Goal: Task Accomplishment & Management: Use online tool/utility

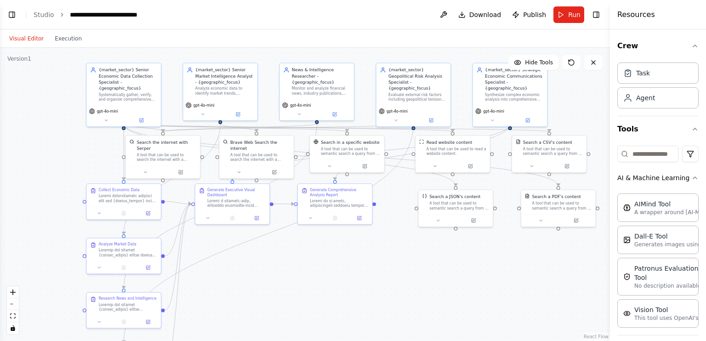
scroll to position [1886, 0]
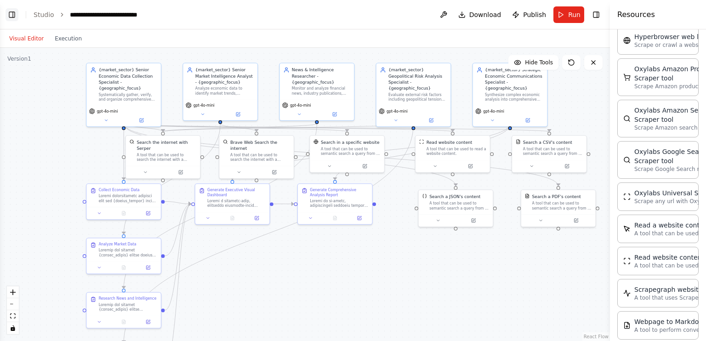
click at [10, 20] on button "Toggle Left Sidebar" at bounding box center [12, 14] width 13 height 13
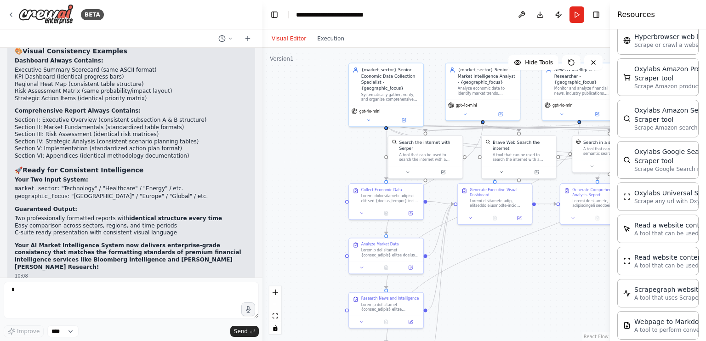
scroll to position [18871, 0]
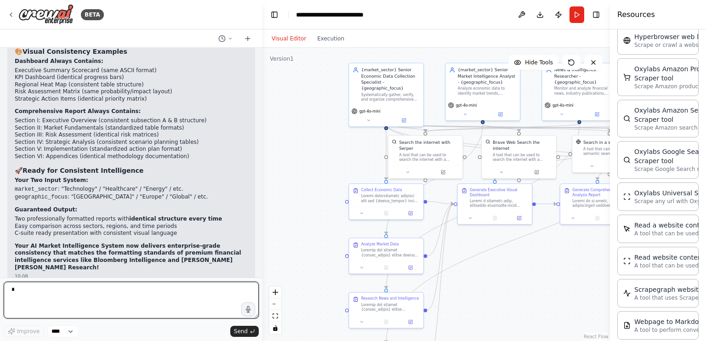
click at [50, 288] on textarea at bounding box center [131, 300] width 255 height 37
paste textarea "**********"
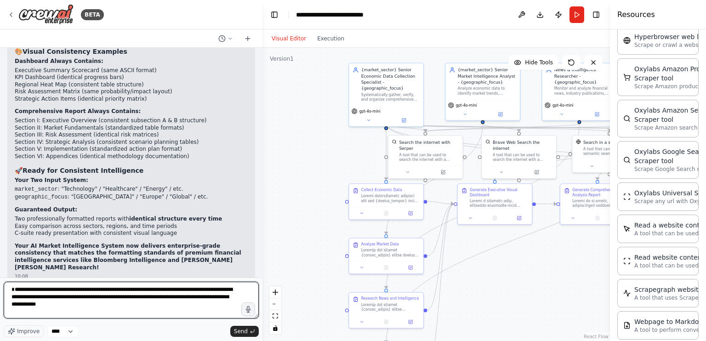
click at [13, 289] on textarea "**********" at bounding box center [131, 300] width 255 height 37
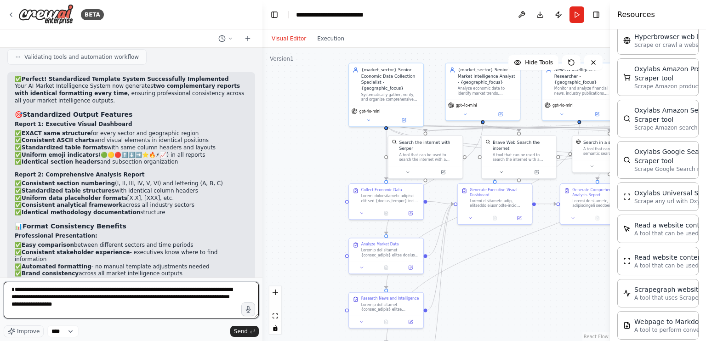
scroll to position [18591, 0]
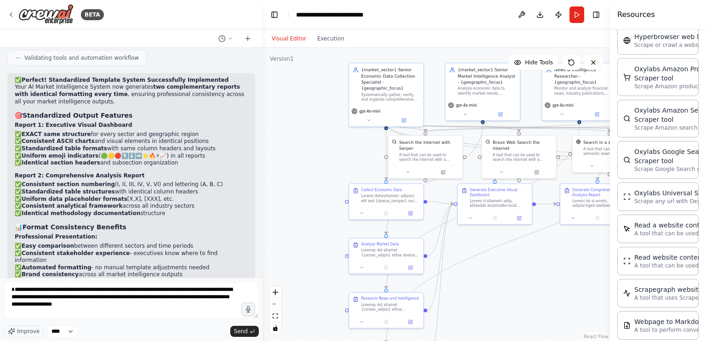
drag, startPoint x: 155, startPoint y: 118, endPoint x: 166, endPoint y: 140, distance: 25.1
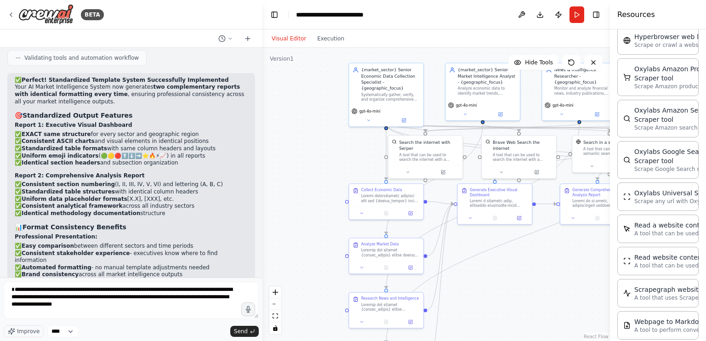
drag, startPoint x: 164, startPoint y: 119, endPoint x: 204, endPoint y: 133, distance: 42.8
copy p "you adapt the 2 templates accordingly - it must include the information I will …"
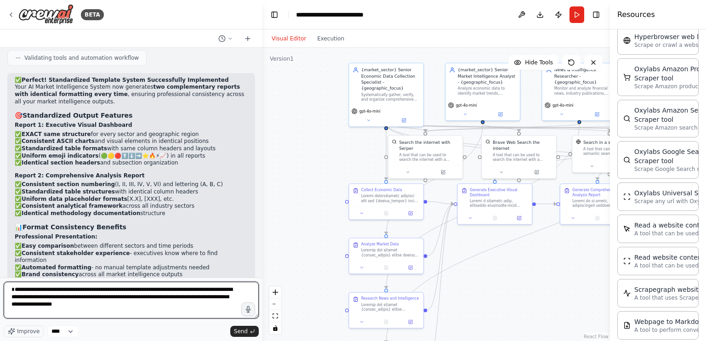
click at [149, 304] on textarea "**********" at bounding box center [131, 300] width 255 height 37
paste textarea "**********"
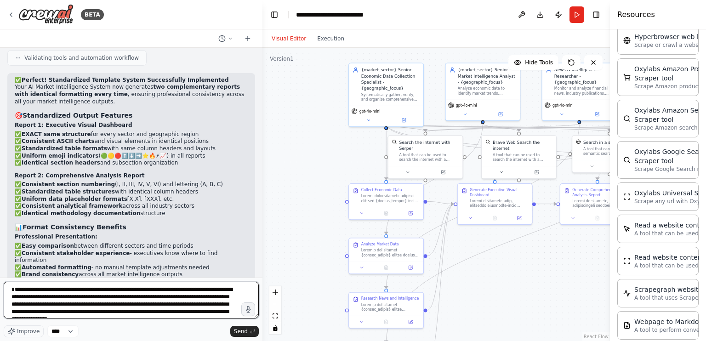
scroll to position [4, 0]
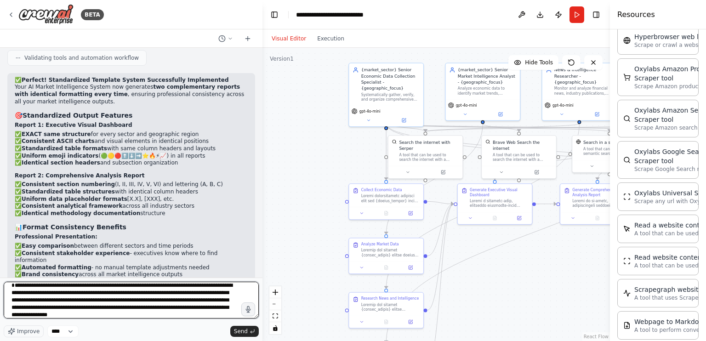
click at [117, 300] on textarea "**********" at bounding box center [131, 300] width 255 height 37
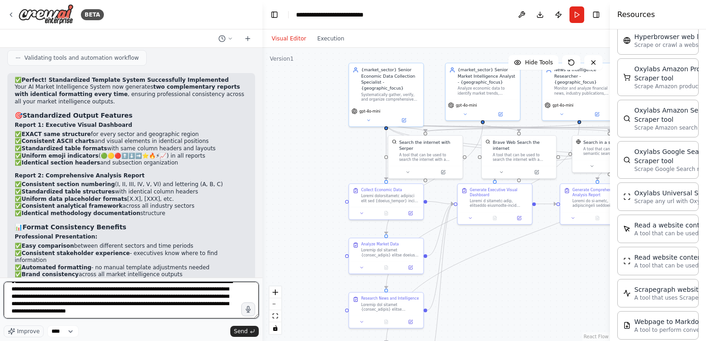
scroll to position [7, 0]
click at [220, 298] on textarea "**********" at bounding box center [131, 300] width 255 height 37
click at [164, 311] on textarea "**********" at bounding box center [131, 300] width 255 height 37
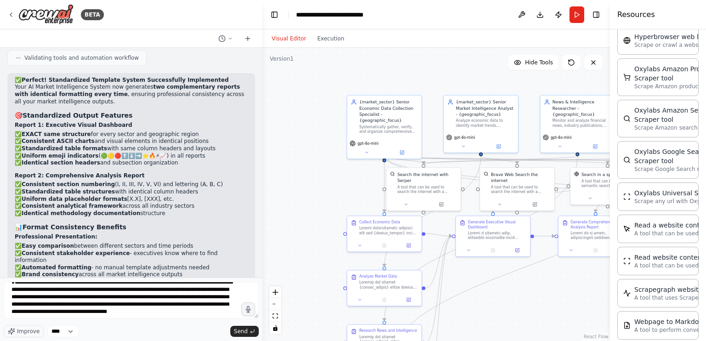
drag, startPoint x: 325, startPoint y: 161, endPoint x: 331, endPoint y: 189, distance: 28.2
click at [331, 189] on div ".deletable-edge-delete-btn { width: 20px; height: 20px; border: 0px solid #ffff…" at bounding box center [437, 194] width 348 height 293
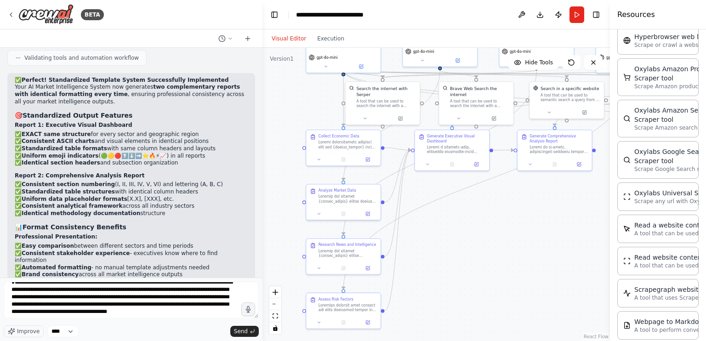
drag, startPoint x: 329, startPoint y: 185, endPoint x: 288, endPoint y: 99, distance: 95.2
click at [288, 99] on div ".deletable-edge-delete-btn { width: 20px; height: 20px; border: 0px solid #ffff…" at bounding box center [437, 194] width 348 height 293
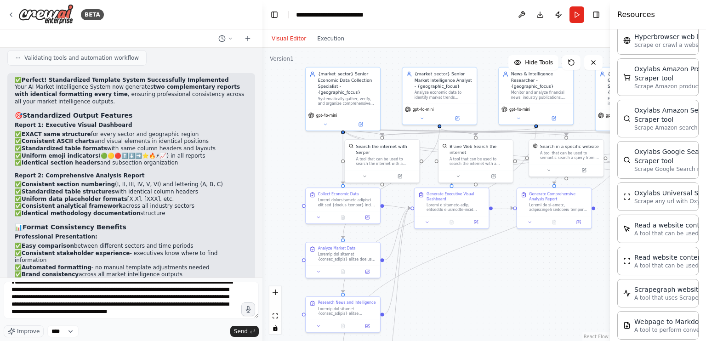
drag, startPoint x: 292, startPoint y: 99, endPoint x: 296, endPoint y: 158, distance: 59.0
click at [296, 158] on div ".deletable-edge-delete-btn { width: 20px; height: 20px; border: 0px solid #ffff…" at bounding box center [437, 194] width 348 height 293
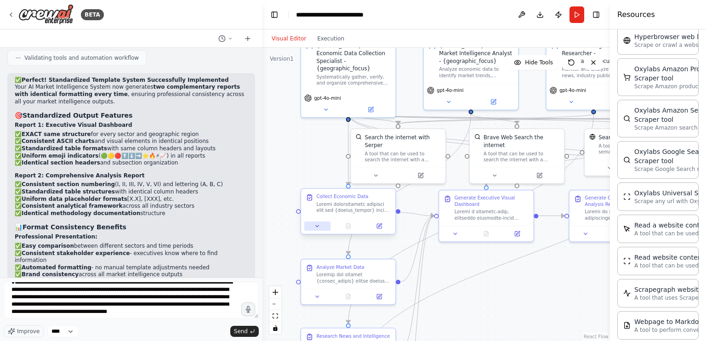
click at [324, 225] on button at bounding box center [317, 226] width 26 height 9
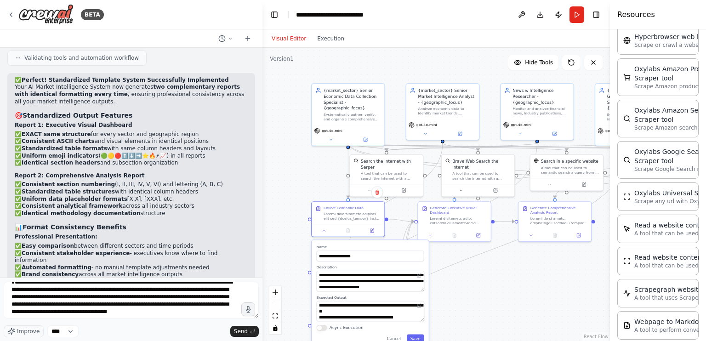
click at [310, 187] on div ".deletable-edge-delete-btn { width: 20px; height: 20px; border: 0px solid #ffff…" at bounding box center [437, 194] width 348 height 293
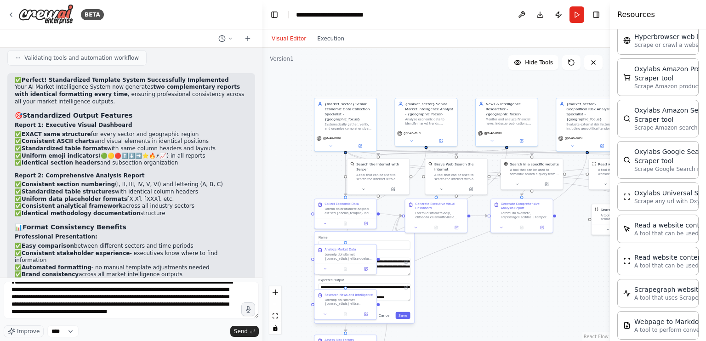
click at [465, 270] on div ".deletable-edge-delete-btn { width: 20px; height: 20px; border: 0px solid #ffff…" at bounding box center [437, 194] width 348 height 293
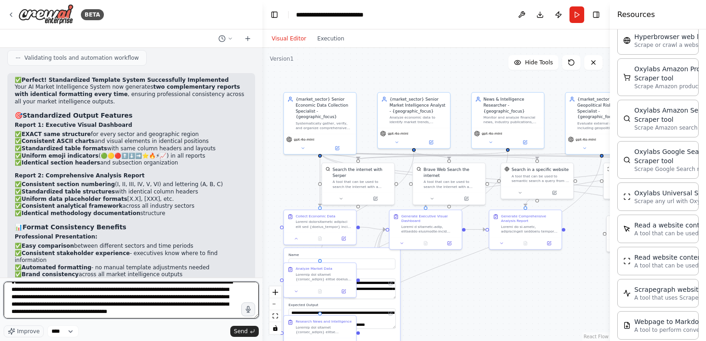
click at [215, 315] on textarea "**********" at bounding box center [131, 300] width 255 height 37
paste textarea "**********"
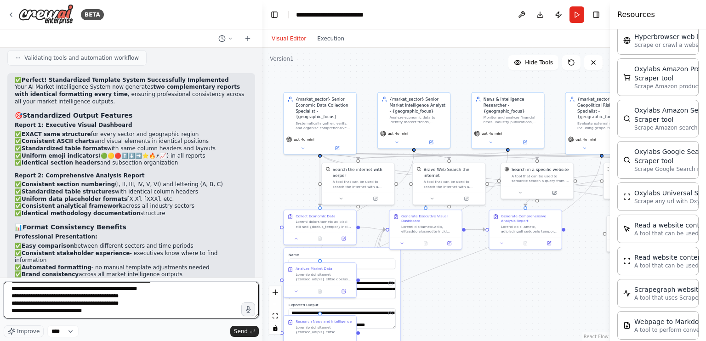
scroll to position [5004, 0]
type textarea "**********"
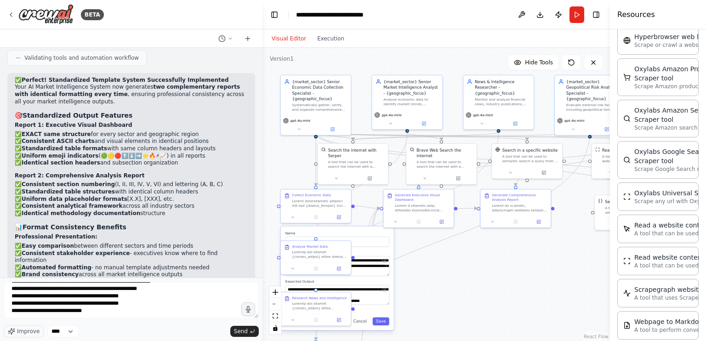
drag, startPoint x: 331, startPoint y: 98, endPoint x: 371, endPoint y: 67, distance: 50.9
click at [371, 67] on div ".deletable-edge-delete-btn { width: 20px; height: 20px; border: 0px solid #ffff…" at bounding box center [437, 194] width 348 height 293
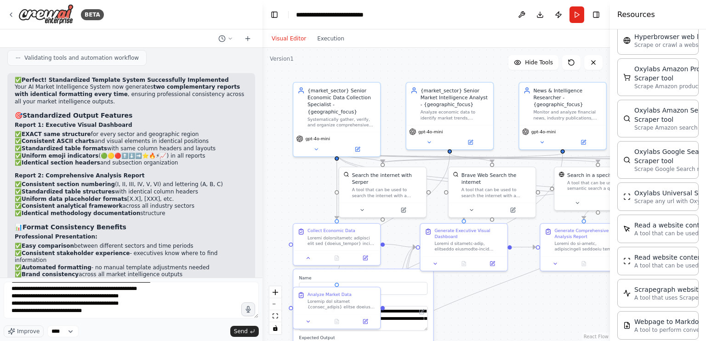
drag, startPoint x: 357, startPoint y: 103, endPoint x: 388, endPoint y: 111, distance: 32.1
click at [388, 111] on div ".deletable-edge-delete-btn { width: 20px; height: 20px; border: 0px solid #ffff…" at bounding box center [437, 194] width 348 height 293
click at [320, 134] on div "gpt-4o-mini" at bounding box center [336, 143] width 87 height 24
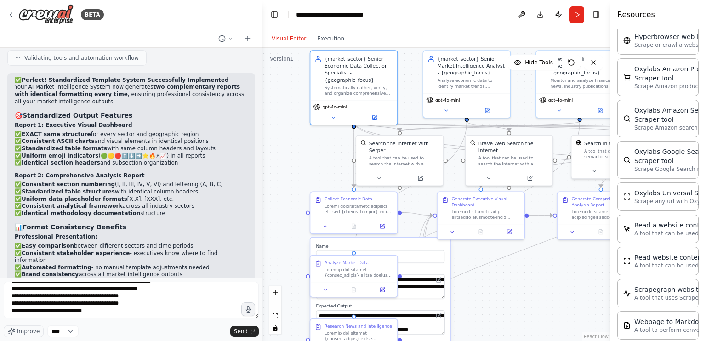
drag, startPoint x: 315, startPoint y: 190, endPoint x: 333, endPoint y: 159, distance: 35.8
click at [333, 159] on div ".deletable-edge-delete-btn { width: 20px; height: 20px; border: 0px solid #ffff…" at bounding box center [437, 194] width 348 height 293
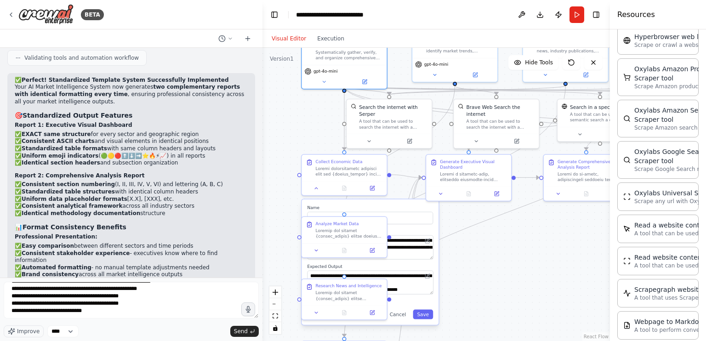
drag, startPoint x: 322, startPoint y: 171, endPoint x: 312, endPoint y: 133, distance: 39.0
click at [312, 133] on div ".deletable-edge-delete-btn { width: 20px; height: 20px; border: 0px solid #ffff…" at bounding box center [437, 194] width 348 height 293
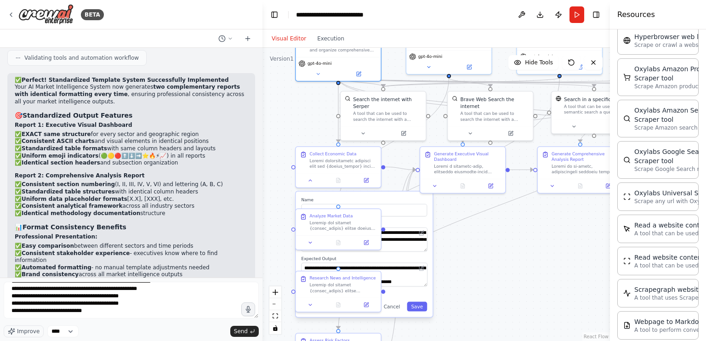
drag, startPoint x: 404, startPoint y: 164, endPoint x: 396, endPoint y: 154, distance: 12.4
click at [396, 154] on div ".deletable-edge-delete-btn { width: 20px; height: 20px; border: 0px solid #ffff…" at bounding box center [437, 194] width 348 height 293
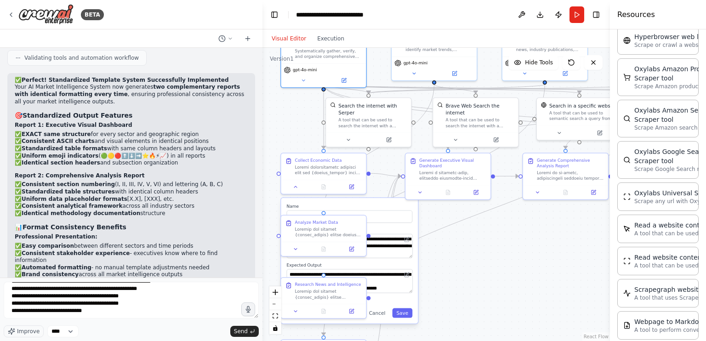
drag, startPoint x: 390, startPoint y: 157, endPoint x: 377, endPoint y: 166, distance: 15.3
click at [377, 166] on div ".deletable-edge-delete-btn { width: 20px; height: 20px; border: 0px solid #ffff…" at bounding box center [437, 194] width 348 height 293
click at [344, 75] on button at bounding box center [344, 79] width 39 height 8
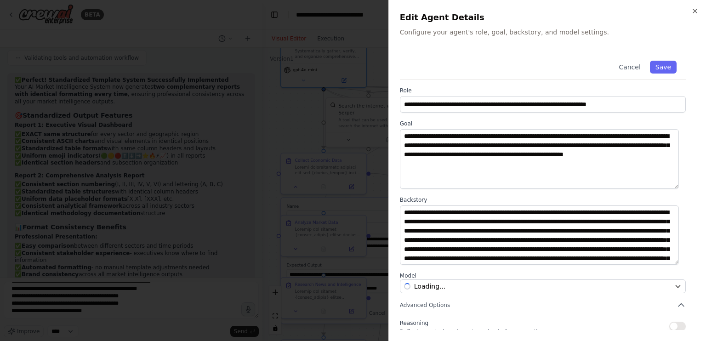
click at [359, 109] on div at bounding box center [353, 170] width 706 height 341
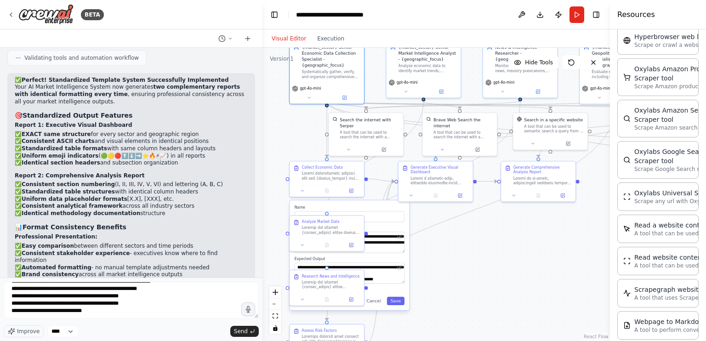
click at [427, 243] on div ".deletable-edge-delete-btn { width: 20px; height: 20px; border: 0px solid #ffff…" at bounding box center [437, 194] width 348 height 293
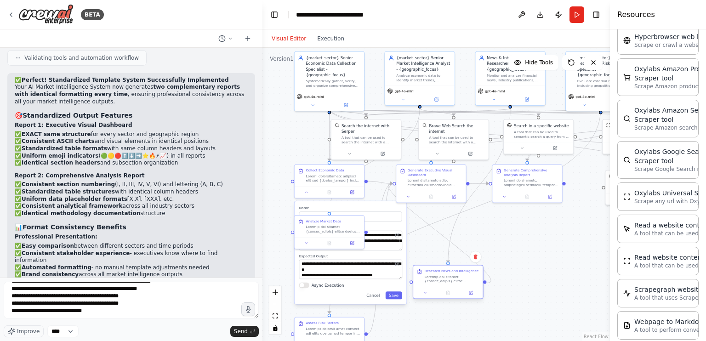
drag, startPoint x: 344, startPoint y: 281, endPoint x: 479, endPoint y: 282, distance: 134.3
click at [479, 282] on div at bounding box center [452, 279] width 55 height 9
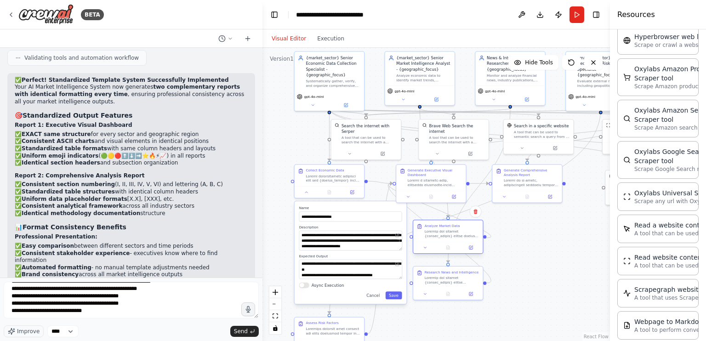
drag, startPoint x: 335, startPoint y: 224, endPoint x: 466, endPoint y: 232, distance: 130.8
click at [466, 232] on div at bounding box center [452, 234] width 55 height 9
click at [392, 298] on button "Save" at bounding box center [394, 296] width 17 height 8
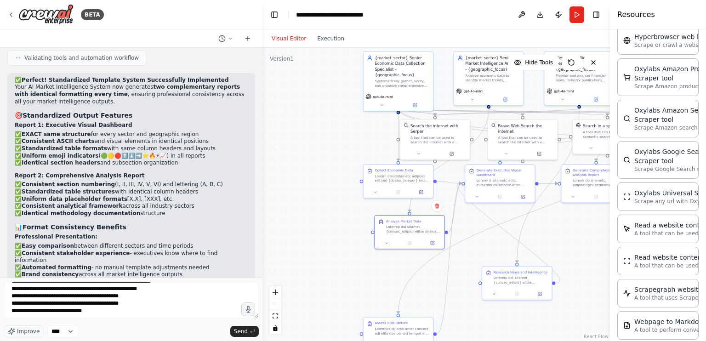
drag, startPoint x: 439, startPoint y: 236, endPoint x: 373, endPoint y: 234, distance: 65.8
click at [373, 234] on div ".deletable-edge-delete-btn { width: 20px; height: 20px; border: 0px solid #ffff…" at bounding box center [437, 194] width 348 height 293
drag, startPoint x: 507, startPoint y: 285, endPoint x: 395, endPoint y: 285, distance: 112.2
click at [395, 285] on div "Research News and Intelligence" at bounding box center [409, 277] width 69 height 22
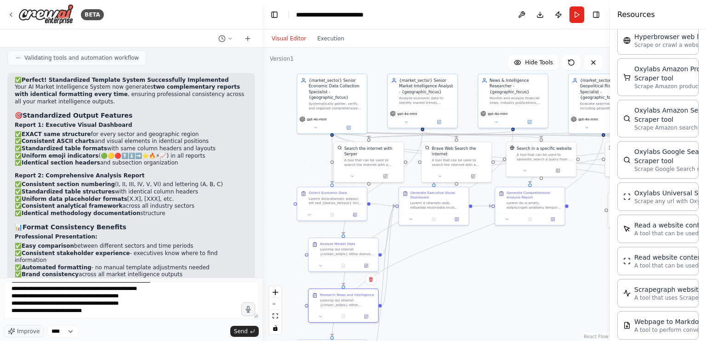
drag, startPoint x: 530, startPoint y: 290, endPoint x: 463, endPoint y: 308, distance: 69.1
click at [463, 308] on div ".deletable-edge-delete-btn { width: 20px; height: 20px; border: 0px solid #ffff…" at bounding box center [437, 194] width 348 height 293
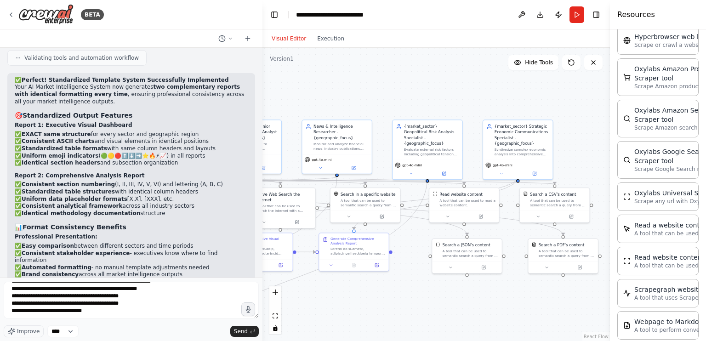
drag, startPoint x: 381, startPoint y: 69, endPoint x: 205, endPoint y: 119, distance: 182.8
click at [205, 119] on div "BETA Create an AI-powered system that generates comprehensive monthly market re…" at bounding box center [353, 170] width 706 height 341
click at [499, 159] on div "gpt-4o-mini" at bounding box center [517, 168] width 69 height 19
click at [505, 146] on div "Synthesize complex economic analysis into comprehensive executive-level market …" at bounding box center [522, 150] width 55 height 9
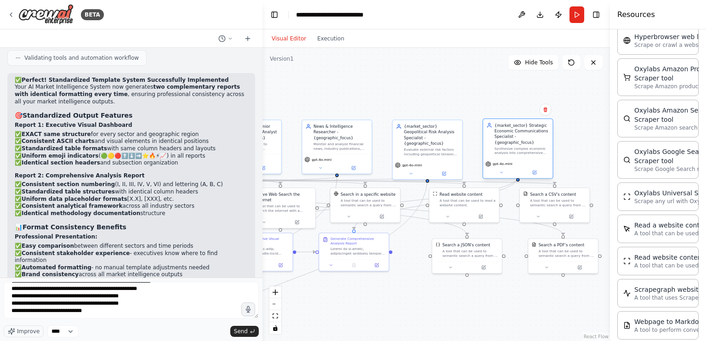
click at [514, 151] on div "{market_sector} Strategic Economic Communications Specialist - {geographic_focu…" at bounding box center [517, 139] width 69 height 40
click at [531, 169] on button at bounding box center [535, 172] width 32 height 7
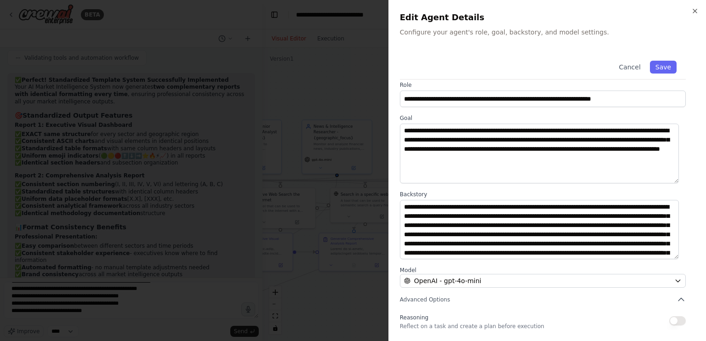
scroll to position [6, 0]
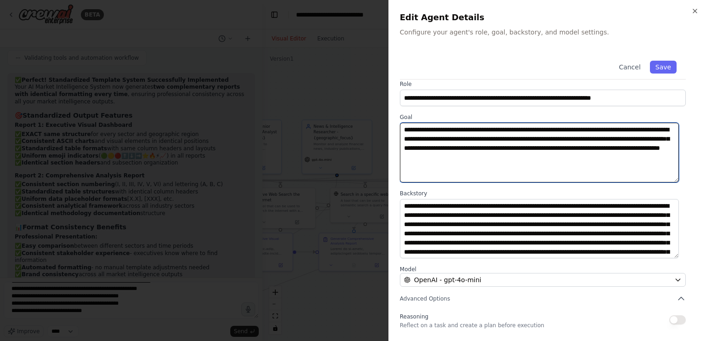
click at [574, 167] on textarea "**********" at bounding box center [539, 153] width 279 height 60
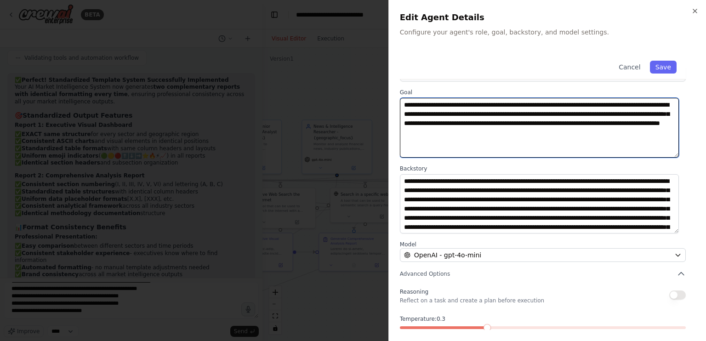
scroll to position [18, 0]
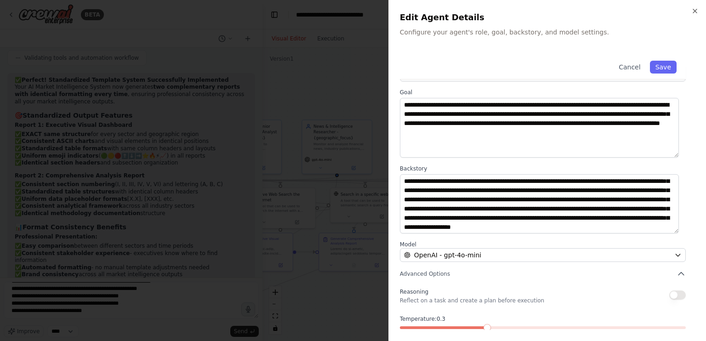
drag, startPoint x: 480, startPoint y: 271, endPoint x: 495, endPoint y: 220, distance: 52.7
click at [495, 220] on div "**********" at bounding box center [547, 197] width 295 height 354
drag, startPoint x: 487, startPoint y: 165, endPoint x: 493, endPoint y: 224, distance: 59.7
click at [493, 224] on div "**********" at bounding box center [543, 199] width 286 height 69
click at [664, 70] on button "Save" at bounding box center [663, 67] width 27 height 13
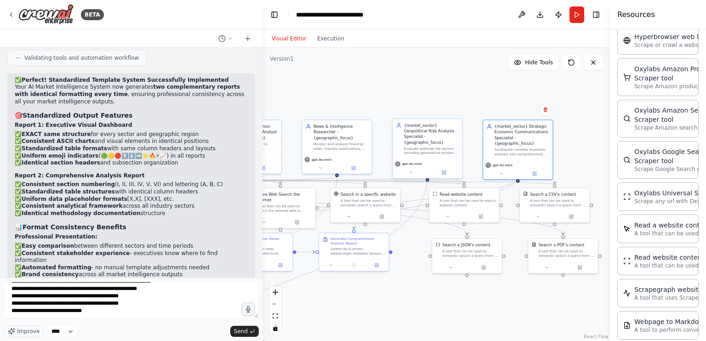
click at [416, 146] on div "Evaluate external risk factors including geopolitical tensions, regulatory chan…" at bounding box center [431, 150] width 55 height 9
click at [442, 172] on div "gpt-4o-mini" at bounding box center [427, 168] width 69 height 19
click at [448, 169] on button at bounding box center [444, 172] width 32 height 7
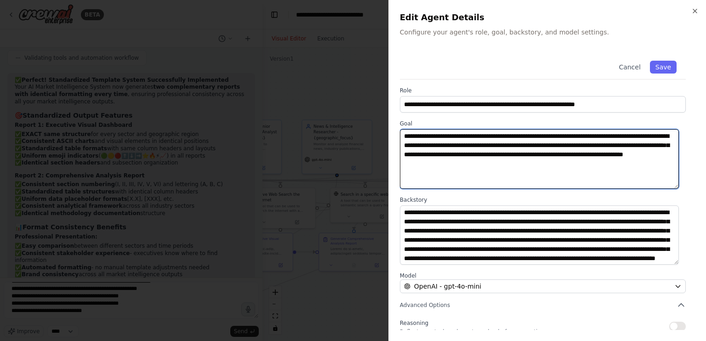
drag, startPoint x: 526, startPoint y: 188, endPoint x: 521, endPoint y: 208, distance: 21.4
click at [521, 208] on div "**********" at bounding box center [547, 229] width 295 height 354
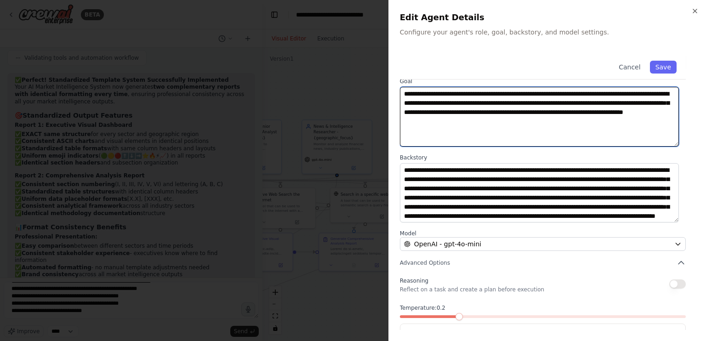
scroll to position [0, 0]
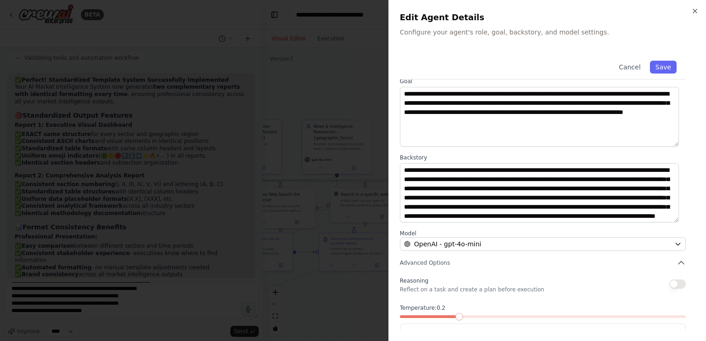
click at [340, 89] on div at bounding box center [353, 170] width 706 height 341
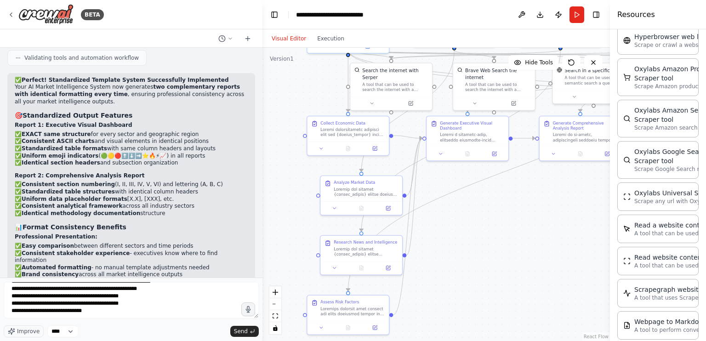
drag, startPoint x: 384, startPoint y: 96, endPoint x: 628, endPoint y: -34, distance: 276.1
click at [628, 0] on html "BETA Create an AI-powered system that generates comprehensive monthly market re…" at bounding box center [353, 170] width 706 height 341
click at [345, 267] on button at bounding box center [334, 267] width 23 height 8
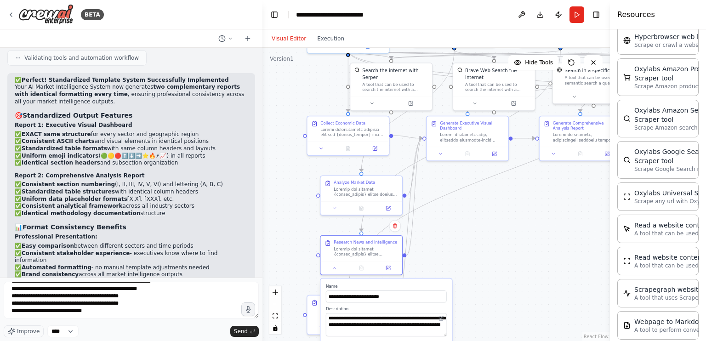
click at [426, 280] on div "**********" at bounding box center [387, 339] width 132 height 120
click at [442, 260] on div ".deletable-edge-delete-btn { width: 20px; height: 20px; border: 0px solid #ffff…" at bounding box center [437, 194] width 348 height 293
click at [333, 269] on icon at bounding box center [335, 267] width 6 height 6
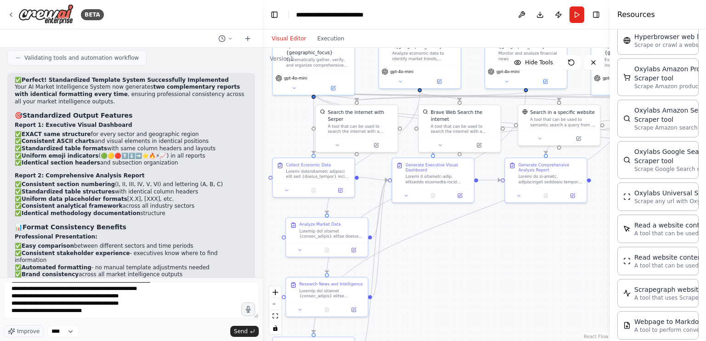
drag, startPoint x: 476, startPoint y: 231, endPoint x: 442, endPoint y: 273, distance: 54.2
click at [442, 273] on div ".deletable-edge-delete-btn { width: 20px; height: 20px; border: 0px solid #ffff…" at bounding box center [437, 194] width 348 height 293
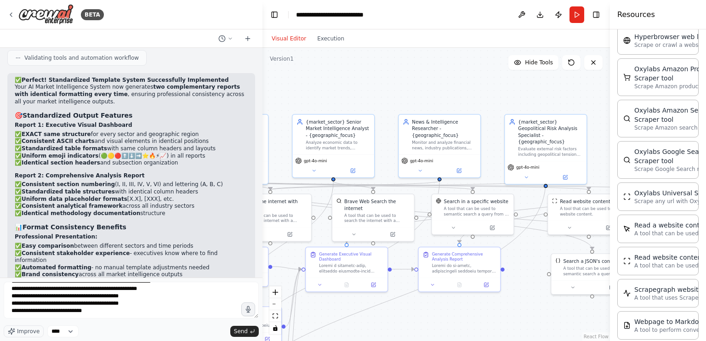
drag, startPoint x: 423, startPoint y: 243, endPoint x: 337, endPoint y: 332, distance: 124.2
click at [337, 332] on div ".deletable-edge-delete-btn { width: 20px; height: 20px; border: 0px solid #ffff…" at bounding box center [437, 194] width 348 height 293
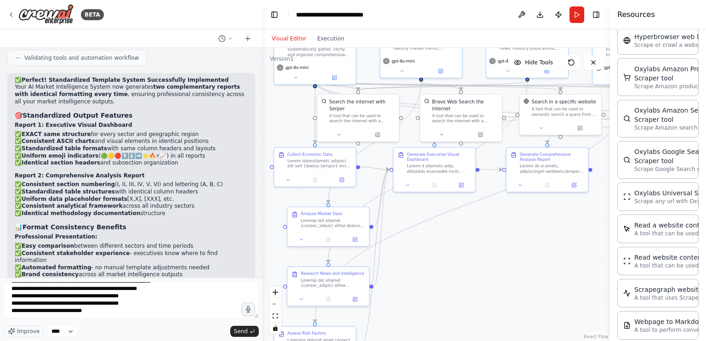
drag, startPoint x: 429, startPoint y: 98, endPoint x: 517, endPoint y: -4, distance: 135.0
click at [517, 0] on html "BETA Create an AI-powered system that generates comprehensive monthly market re…" at bounding box center [353, 170] width 706 height 341
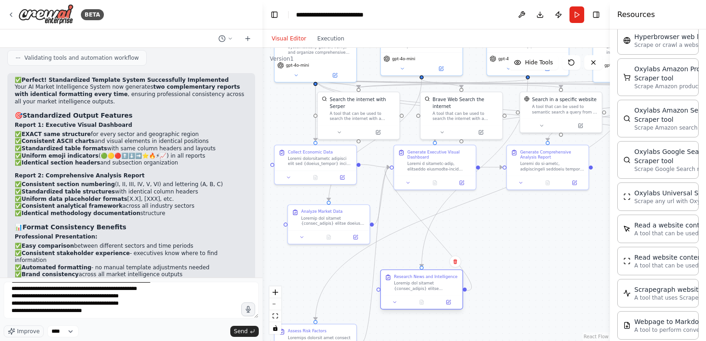
drag, startPoint x: 344, startPoint y: 273, endPoint x: 441, endPoint y: 276, distance: 96.6
click at [441, 276] on div "Research News and Intelligence" at bounding box center [425, 277] width 63 height 6
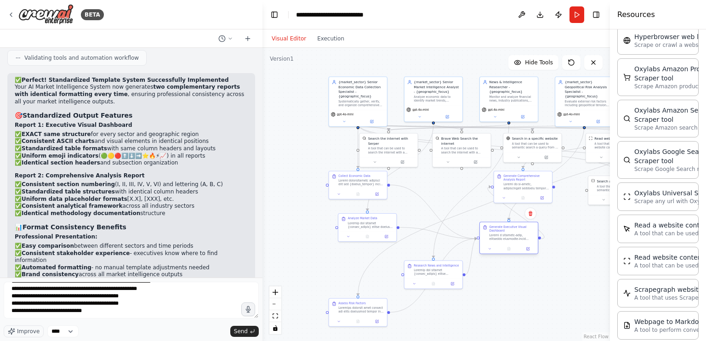
drag, startPoint x: 449, startPoint y: 186, endPoint x: 519, endPoint y: 241, distance: 88.5
click at [519, 241] on div at bounding box center [513, 237] width 46 height 7
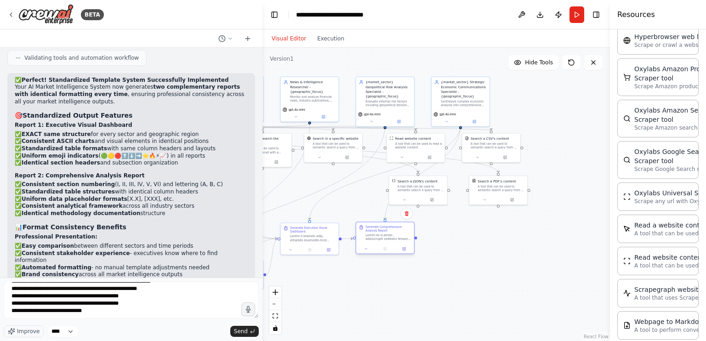
click at [391, 249] on div at bounding box center [385, 249] width 58 height 10
click at [405, 248] on div at bounding box center [394, 249] width 54 height 6
drag, startPoint x: 429, startPoint y: 194, endPoint x: 446, endPoint y: 205, distance: 20.4
click at [446, 205] on div at bounding box center [432, 208] width 58 height 10
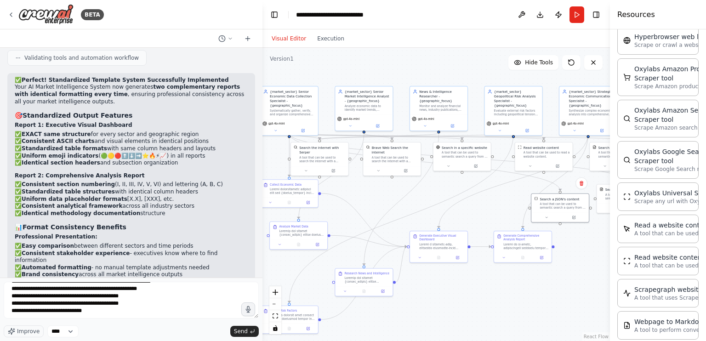
drag, startPoint x: 387, startPoint y: 200, endPoint x: 516, endPoint y: 209, distance: 129.6
click at [516, 209] on div ".deletable-edge-delete-btn { width: 20px; height: 20px; border: 0px solid #ffff…" at bounding box center [437, 194] width 348 height 293
drag, startPoint x: 309, startPoint y: 233, endPoint x: 378, endPoint y: 212, distance: 72.2
click at [378, 212] on div at bounding box center [374, 209] width 46 height 7
drag, startPoint x: 436, startPoint y: 245, endPoint x: 445, endPoint y: 195, distance: 50.8
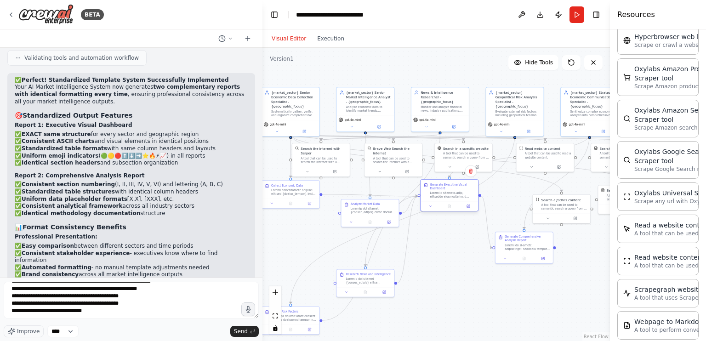
click at [445, 195] on div at bounding box center [453, 194] width 46 height 7
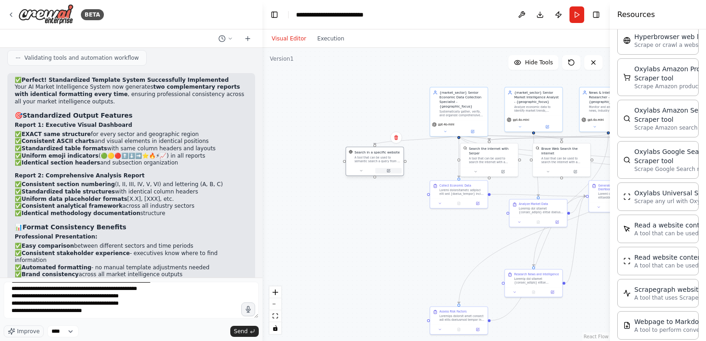
drag, startPoint x: 459, startPoint y: 161, endPoint x: 381, endPoint y: 168, distance: 78.1
click at [381, 168] on div "Search in a specific website A tool that can be used to semantic search a query…" at bounding box center [375, 161] width 58 height 29
drag, startPoint x: 505, startPoint y: 161, endPoint x: 382, endPoint y: 207, distance: 130.7
click at [382, 207] on div "Search the internet with Serper A tool that can be used to search the internet …" at bounding box center [374, 200] width 57 height 23
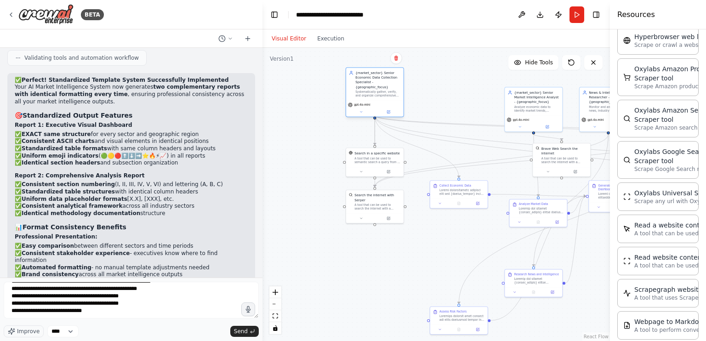
drag, startPoint x: 473, startPoint y: 101, endPoint x: 381, endPoint y: 83, distance: 93.6
click at [381, 83] on div "{market_sector} Senior Economic Data Collection Specialist - {geographic_focus}" at bounding box center [379, 80] width 46 height 19
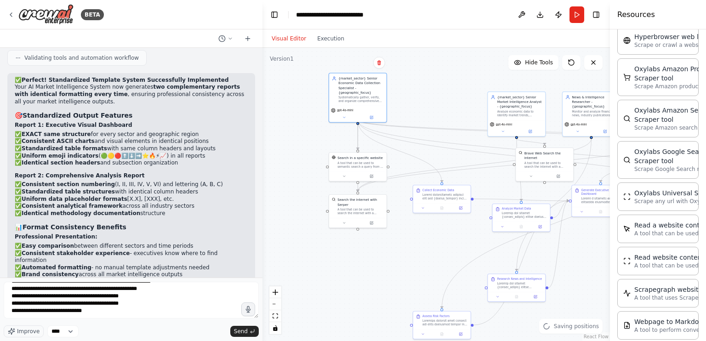
drag, startPoint x: 446, startPoint y: 98, endPoint x: 396, endPoint y: 110, distance: 51.6
click at [396, 110] on div ".deletable-edge-delete-btn { width: 20px; height: 20px; border: 0px solid #ffff…" at bounding box center [437, 194] width 348 height 293
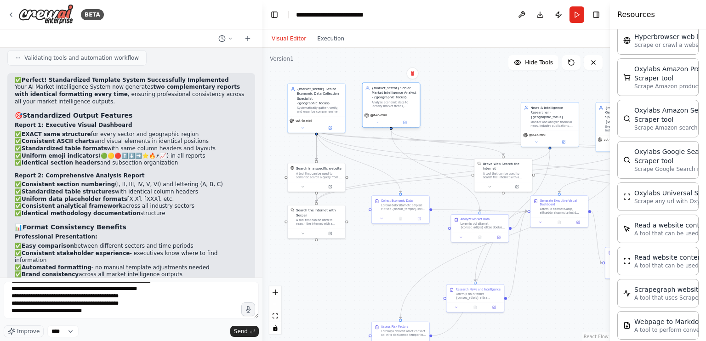
drag, startPoint x: 473, startPoint y: 123, endPoint x: 380, endPoint y: 105, distance: 94.5
click at [380, 105] on div "Analyze economic data to identify market trends, calculate statistical correlat…" at bounding box center [395, 104] width 46 height 7
drag, startPoint x: 557, startPoint y: 125, endPoint x: 458, endPoint y: 107, distance: 100.0
click at [458, 107] on div "Monitor and analyze financial news, industry publications, and media coverage w…" at bounding box center [465, 104] width 46 height 7
drag, startPoint x: 539, startPoint y: 103, endPoint x: 476, endPoint y: 103, distance: 62.1
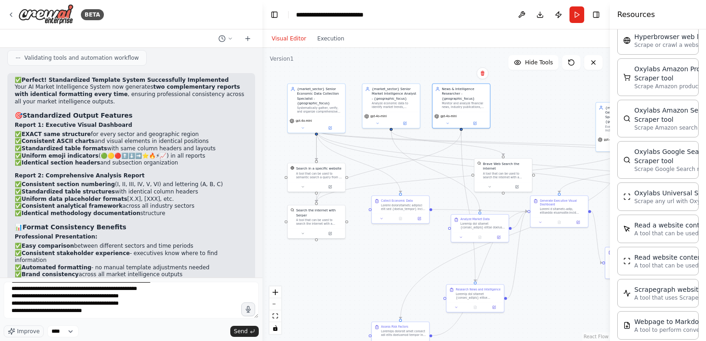
click at [476, 103] on div ".deletable-edge-delete-btn { width: 20px; height: 20px; border: 0px solid #ffff…" at bounding box center [437, 194] width 348 height 293
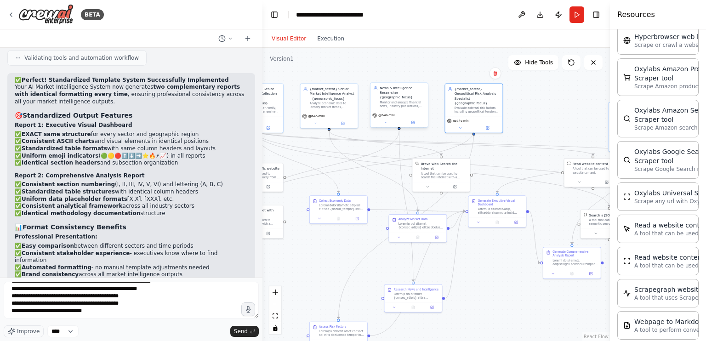
drag, startPoint x: 557, startPoint y: 132, endPoint x: 426, endPoint y: 106, distance: 133.8
click at [426, 106] on div "{market_sector} Senior Economic Data Collection Specialist - {geographic_focus}…" at bounding box center [374, 153] width 177 height 149
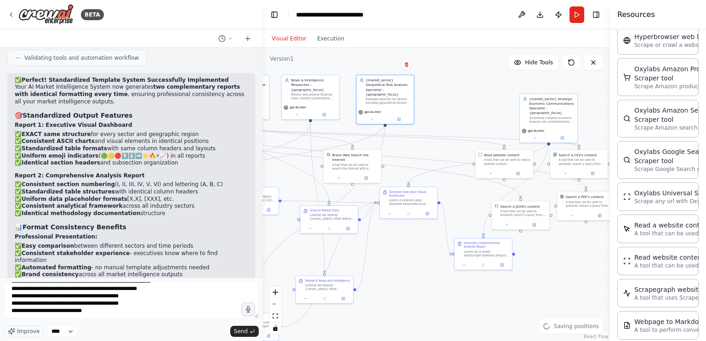
drag, startPoint x: 554, startPoint y: 111, endPoint x: 465, endPoint y: 103, distance: 89.2
click at [465, 103] on div ".deletable-edge-delete-btn { width: 20px; height: 20px; border: 0px solid #ffff…" at bounding box center [437, 194] width 348 height 293
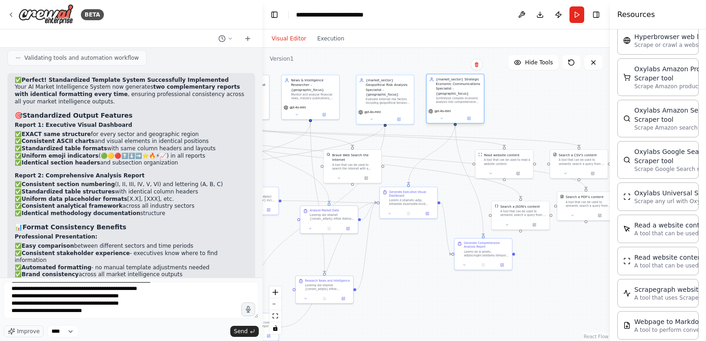
drag, startPoint x: 545, startPoint y: 120, endPoint x: 441, endPoint y: 102, distance: 105.6
click at [441, 102] on div "{market_sector} Strategic Economic Communications Specialist - {geographic_focu…" at bounding box center [455, 99] width 58 height 50
click at [500, 100] on div ".deletable-edge-delete-btn { width: 20px; height: 20px; border: 0px solid #ffff…" at bounding box center [437, 194] width 348 height 293
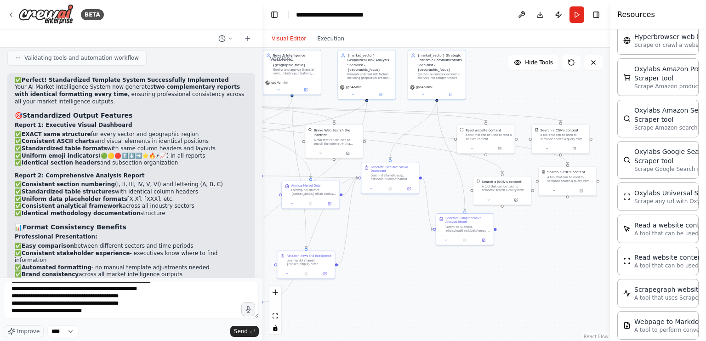
drag, startPoint x: 535, startPoint y: 117, endPoint x: 516, endPoint y: 92, distance: 30.9
click at [516, 92] on div ".deletable-edge-delete-btn { width: 20px; height: 20px; border: 0px solid #ffff…" at bounding box center [437, 194] width 348 height 293
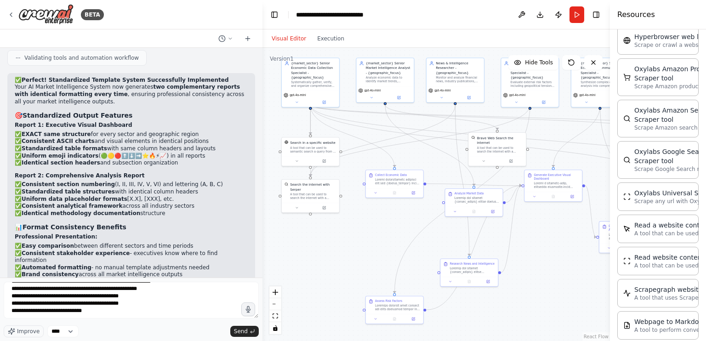
drag, startPoint x: 484, startPoint y: 103, endPoint x: 648, endPoint y: 111, distance: 163.5
click at [648, 111] on div "BETA Create an AI-powered system that generates comprehensive monthly market re…" at bounding box center [353, 170] width 706 height 341
drag, startPoint x: 490, startPoint y: 145, endPoint x: 375, endPoint y: 146, distance: 115.0
click at [375, 146] on div "A tool that can be used to search the internet with a search_query." at bounding box center [393, 148] width 46 height 7
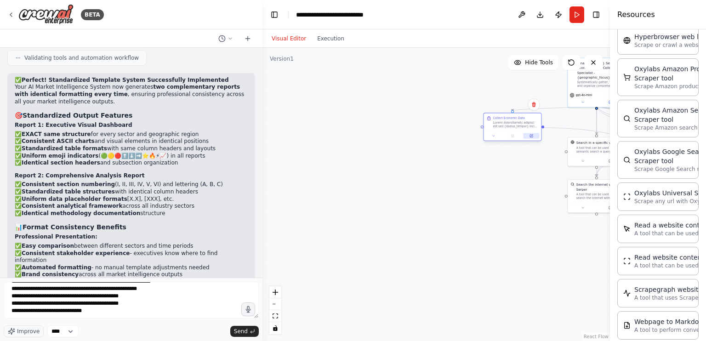
drag, startPoint x: 412, startPoint y: 181, endPoint x: 528, endPoint y: 135, distance: 125.1
click at [528, 135] on div "Collect Economic Data" at bounding box center [512, 127] width 58 height 28
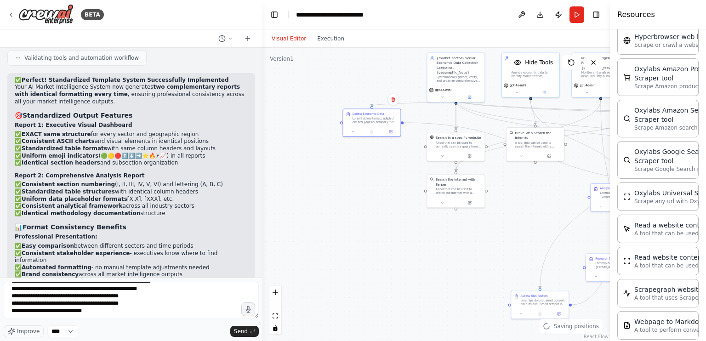
drag, startPoint x: 526, startPoint y: 175, endPoint x: 385, endPoint y: 170, distance: 140.8
click at [385, 170] on div ".deletable-edge-delete-btn { width: 20px; height: 20px; border: 0px solid #ffff…" at bounding box center [437, 194] width 348 height 293
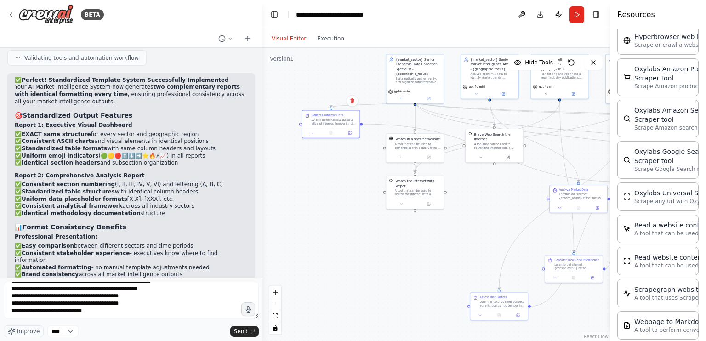
click at [482, 183] on div ".deletable-edge-delete-btn { width: 20px; height: 20px; border: 0px solid #ffff…" at bounding box center [437, 194] width 348 height 293
drag, startPoint x: 565, startPoint y: 197, endPoint x: 539, endPoint y: 222, distance: 36.8
click at [539, 222] on div "Analyze Market Data" at bounding box center [560, 217] width 52 height 12
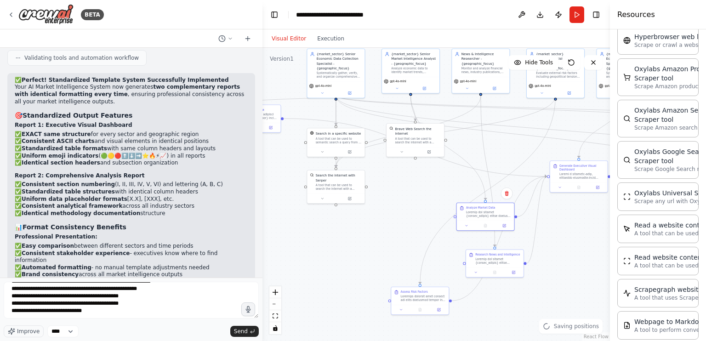
drag, startPoint x: 502, startPoint y: 214, endPoint x: 423, endPoint y: 209, distance: 79.3
click at [423, 209] on div ".deletable-edge-delete-btn { width: 20px; height: 20px; border: 0px solid #ffff…" at bounding box center [437, 194] width 348 height 293
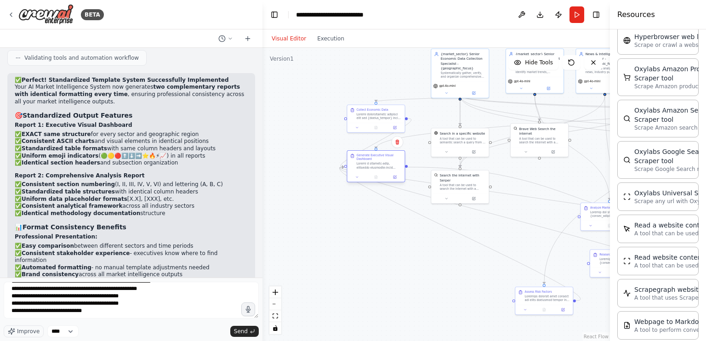
drag, startPoint x: 565, startPoint y: 178, endPoint x: 357, endPoint y: 169, distance: 208.1
click at [357, 169] on div at bounding box center [380, 165] width 46 height 7
click at [425, 117] on div ".deletable-edge-delete-btn { width: 20px; height: 20px; border: 0px solid #ffff…" at bounding box center [437, 194] width 348 height 293
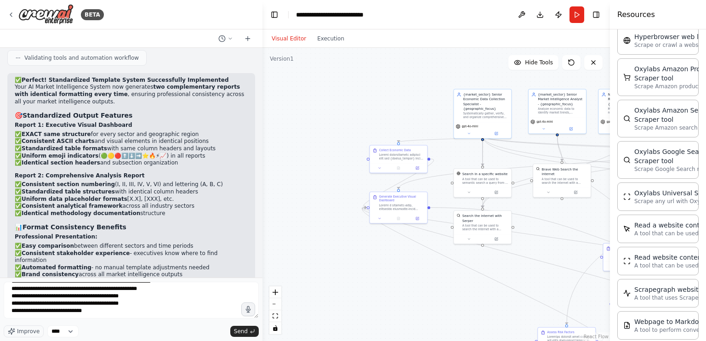
drag, startPoint x: 314, startPoint y: 84, endPoint x: 303, endPoint y: 117, distance: 34.9
click at [303, 117] on div ".deletable-edge-delete-btn { width: 20px; height: 20px; border: 0px solid #ffff…" at bounding box center [437, 194] width 348 height 293
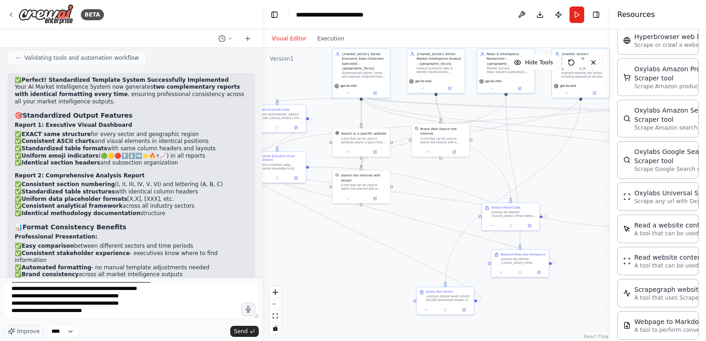
drag, startPoint x: 397, startPoint y: 105, endPoint x: 310, endPoint y: 72, distance: 93.9
click at [310, 72] on div ".deletable-edge-delete-btn { width: 20px; height: 20px; border: 0px solid #ffff…" at bounding box center [437, 194] width 348 height 293
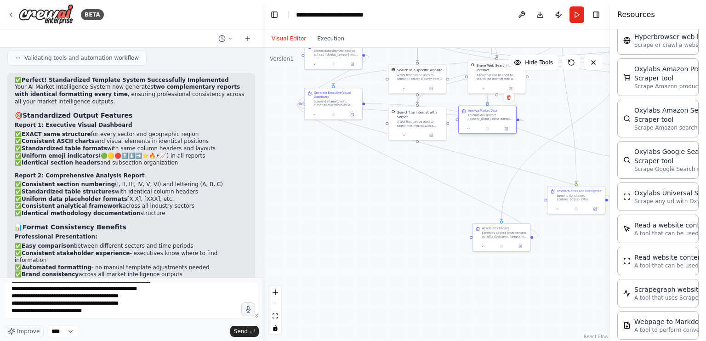
drag, startPoint x: 507, startPoint y: 221, endPoint x: 482, endPoint y: 113, distance: 110.9
click at [482, 113] on div "Analyze Market Data" at bounding box center [488, 120] width 58 height 28
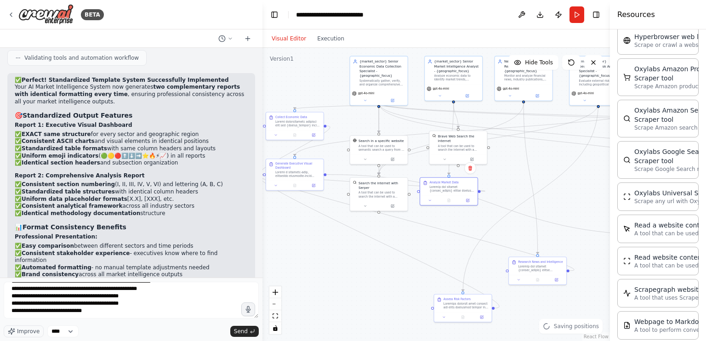
drag, startPoint x: 543, startPoint y: 126, endPoint x: 505, endPoint y: 197, distance: 79.6
click at [505, 197] on div ".deletable-edge-delete-btn { width: 20px; height: 20px; border: 0px solid #ffff…" at bounding box center [437, 194] width 348 height 293
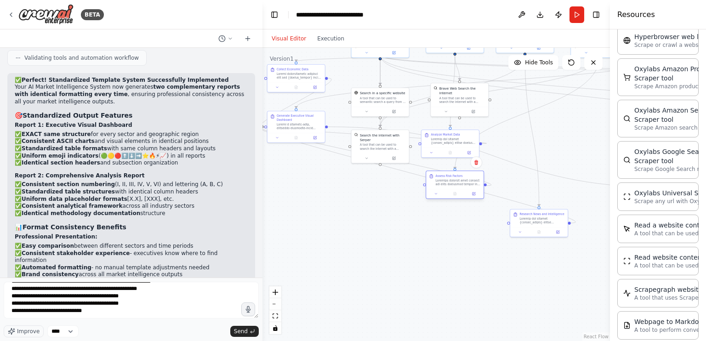
drag, startPoint x: 476, startPoint y: 314, endPoint x: 463, endPoint y: 175, distance: 139.5
click at [463, 175] on div "Assess Risk Factors" at bounding box center [455, 185] width 58 height 28
drag, startPoint x: 539, startPoint y: 219, endPoint x: 524, endPoint y: 101, distance: 119.5
click at [524, 101] on div at bounding box center [534, 98] width 46 height 7
drag, startPoint x: 462, startPoint y: 148, endPoint x: 537, endPoint y: 150, distance: 75.5
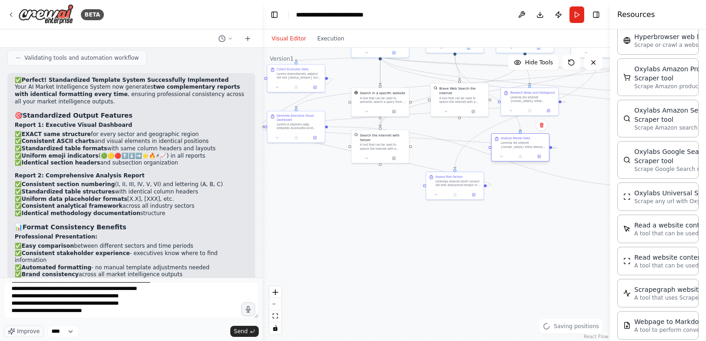
click at [537, 150] on div "Analyze Market Data" at bounding box center [520, 147] width 58 height 28
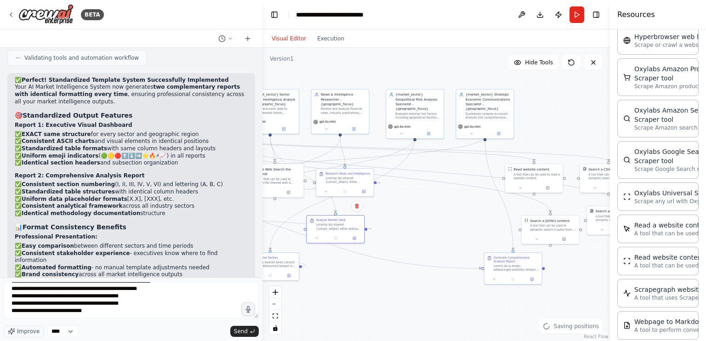
drag, startPoint x: 504, startPoint y: 195, endPoint x: 361, endPoint y: 201, distance: 142.2
click at [361, 201] on div ".deletable-edge-delete-btn { width: 20px; height: 20px; border: 0px solid #ffff…" at bounding box center [437, 194] width 348 height 293
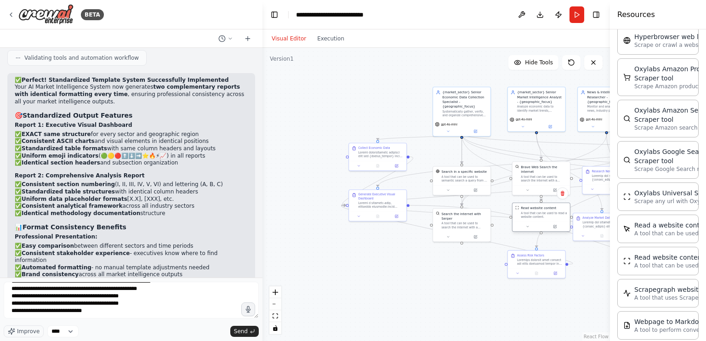
drag, startPoint x: 521, startPoint y: 175, endPoint x: 531, endPoint y: 221, distance: 47.1
click at [531, 221] on div "Read website content A tool that can be used to read a website content." at bounding box center [541, 212] width 57 height 19
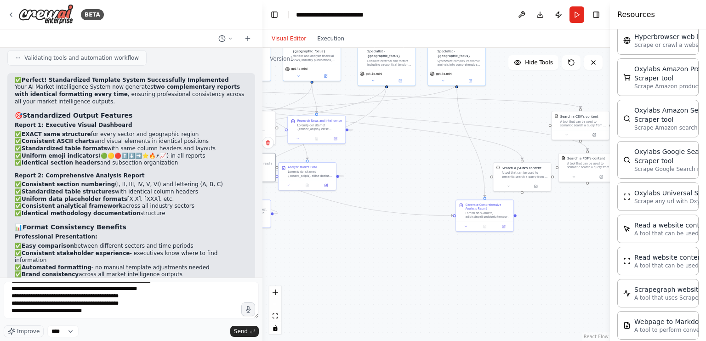
drag, startPoint x: 380, startPoint y: 105, endPoint x: 63, endPoint y: 61, distance: 320.9
click at [62, 61] on div "BETA Create an AI-powered system that generates comprehensive monthly market re…" at bounding box center [353, 170] width 706 height 341
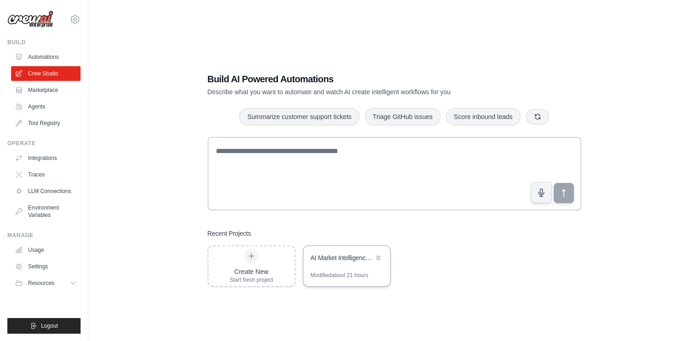
click at [334, 257] on div "AI Market Intelligence System" at bounding box center [341, 257] width 63 height 9
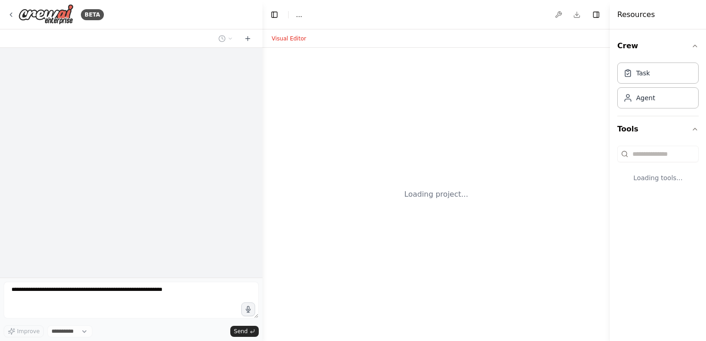
select select "****"
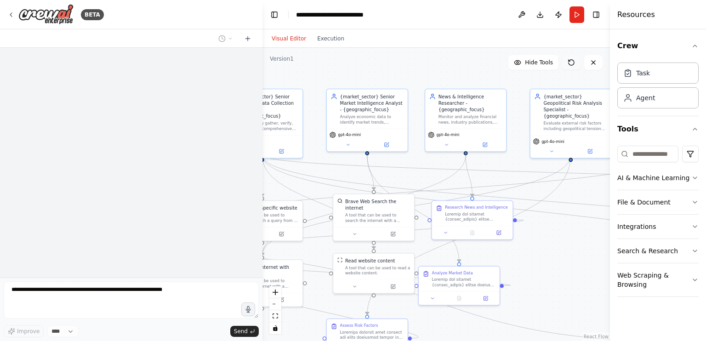
click at [567, 62] on button at bounding box center [571, 62] width 18 height 15
click at [143, 191] on div at bounding box center [131, 163] width 263 height 230
click at [449, 87] on div ".deletable-edge-delete-btn { width: 20px; height: 20px; border: 0px solid #ffff…" at bounding box center [437, 194] width 348 height 293
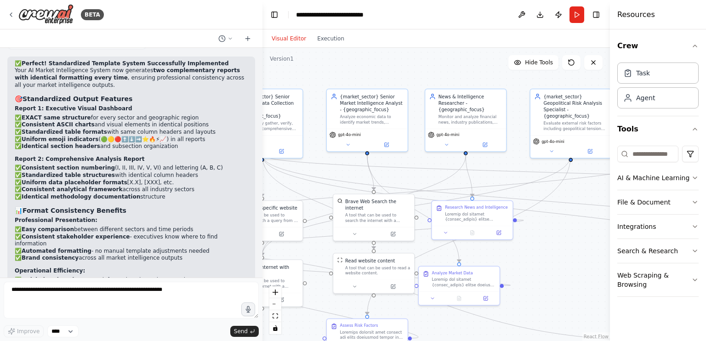
scroll to position [18607, 0]
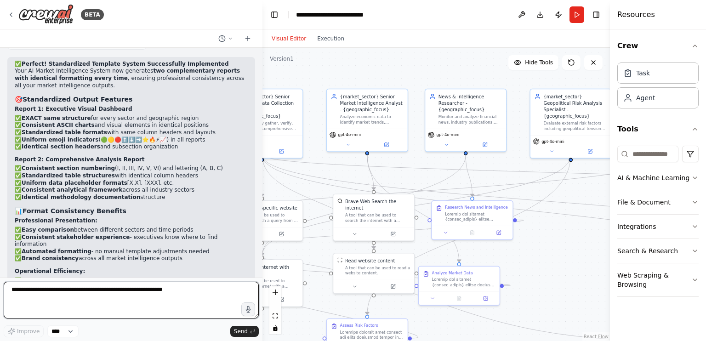
click at [90, 284] on textarea at bounding box center [131, 300] width 255 height 37
paste textarea "**********"
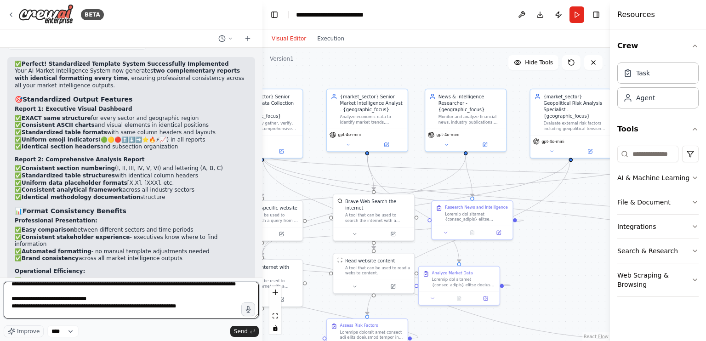
scroll to position [4144, 0]
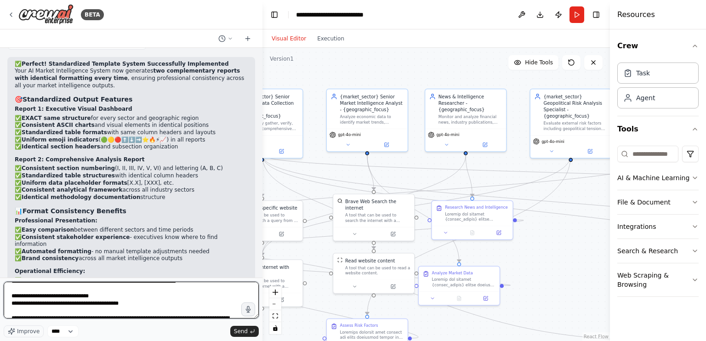
type textarea "**********"
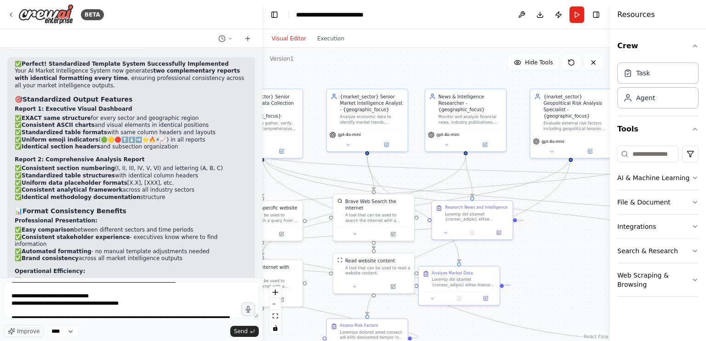
click at [223, 279] on form "Improve **** Send" at bounding box center [131, 309] width 263 height 63
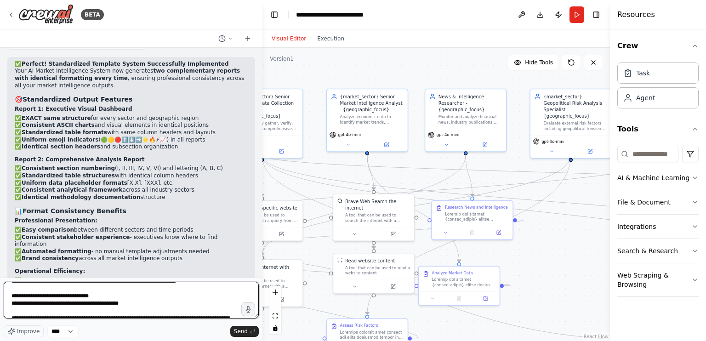
click at [213, 293] on textarea at bounding box center [131, 300] width 255 height 37
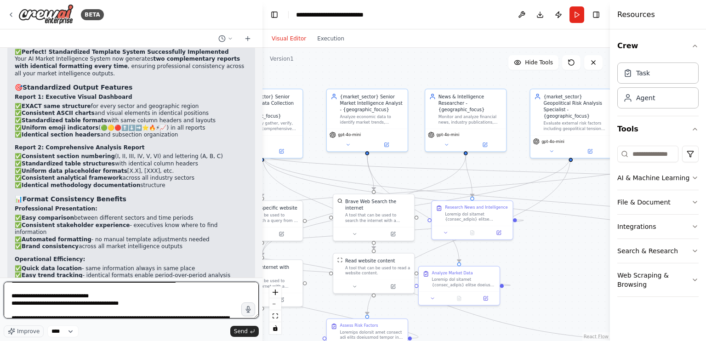
drag, startPoint x: 206, startPoint y: 283, endPoint x: 206, endPoint y: 262, distance: 21.6
click at [206, 262] on div "BETA Create an AI-powered system that generates comprehensive monthly market re…" at bounding box center [131, 170] width 263 height 341
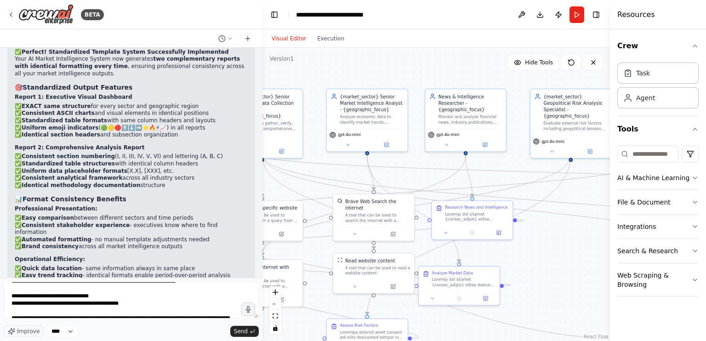
click at [186, 229] on div "Create an AI-powered system that generates comprehensive monthly market reports…" at bounding box center [131, 163] width 263 height 230
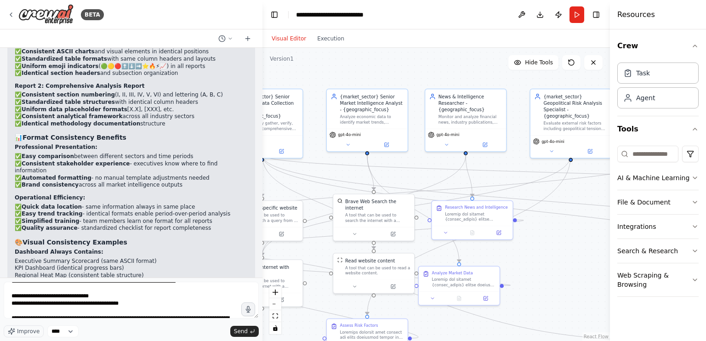
scroll to position [18631, 0]
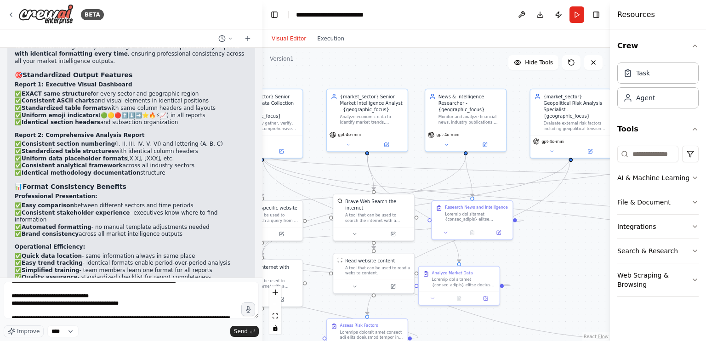
drag, startPoint x: 163, startPoint y: 78, endPoint x: 202, endPoint y: 92, distance: 41.6
copy p "you adapt the 2 templates accordingly - it must include the information I will …"
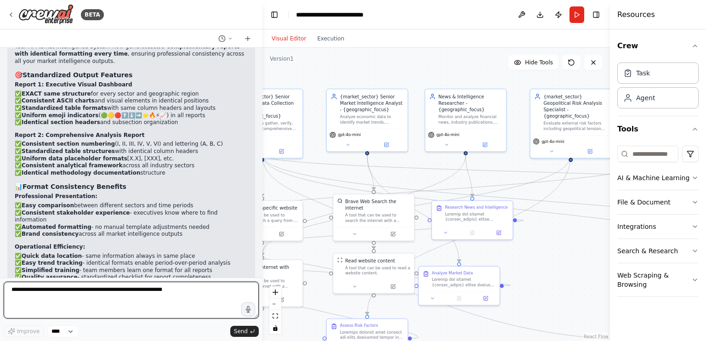
scroll to position [0, 0]
paste textarea "**********"
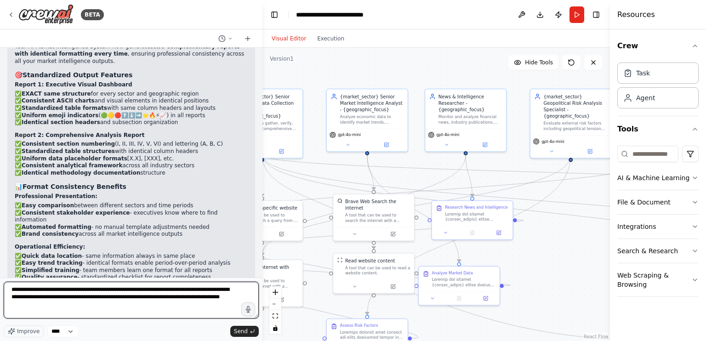
click at [105, 291] on textarea "**********" at bounding box center [131, 300] width 255 height 37
click at [54, 304] on textarea "**********" at bounding box center [131, 300] width 255 height 37
click at [181, 303] on textarea "**********" at bounding box center [131, 300] width 255 height 37
paste textarea "**********"
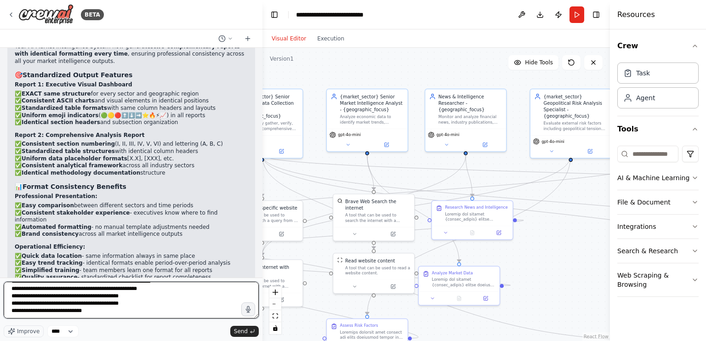
scroll to position [4990, 0]
drag, startPoint x: 89, startPoint y: 316, endPoint x: 0, endPoint y: 317, distance: 88.8
click at [0, 317] on div "BETA Create an AI-powered system that generates comprehensive monthly market re…" at bounding box center [131, 170] width 263 height 341
paste textarea "**********"
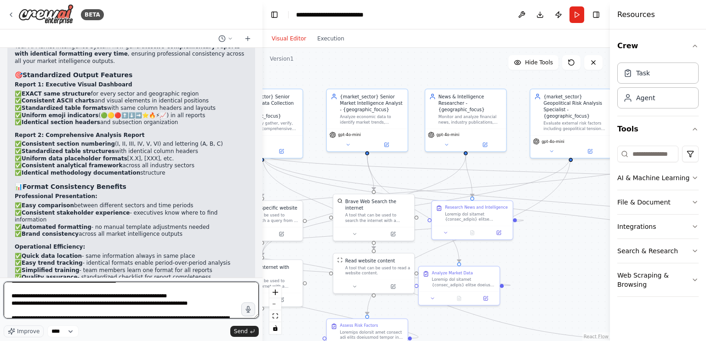
scroll to position [5371, 0]
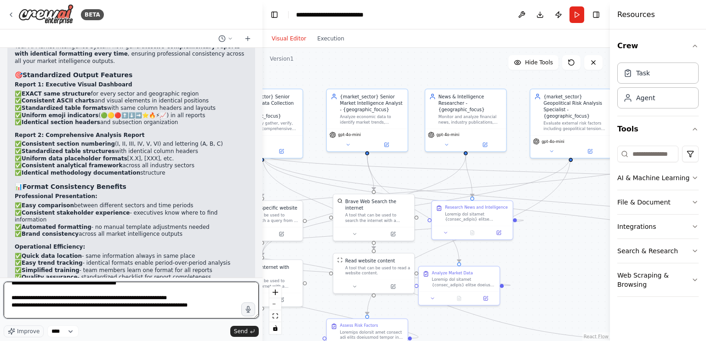
click at [67, 291] on textarea at bounding box center [131, 300] width 255 height 37
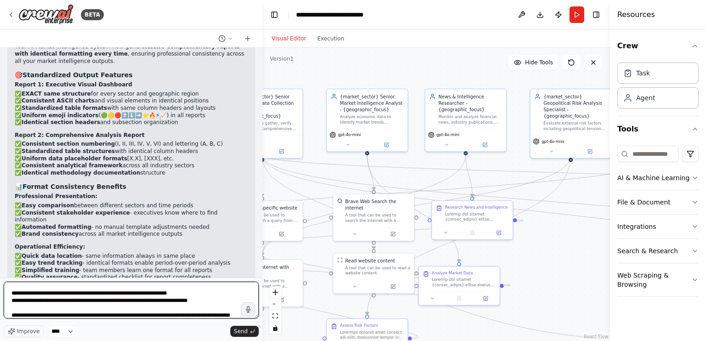
scroll to position [5376, 0]
click at [77, 309] on textarea at bounding box center [131, 300] width 255 height 37
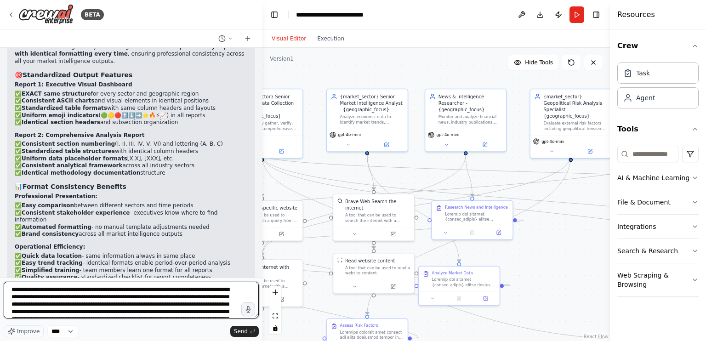
scroll to position [5402, 0]
click at [79, 297] on textarea at bounding box center [131, 300] width 255 height 37
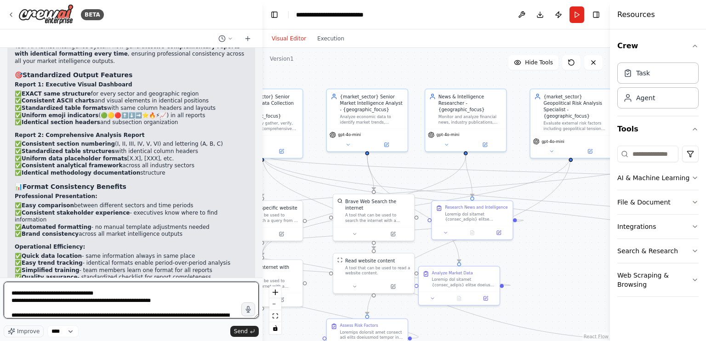
scroll to position [5553, 0]
click at [145, 296] on textarea at bounding box center [131, 300] width 255 height 37
click at [70, 293] on textarea at bounding box center [131, 300] width 255 height 37
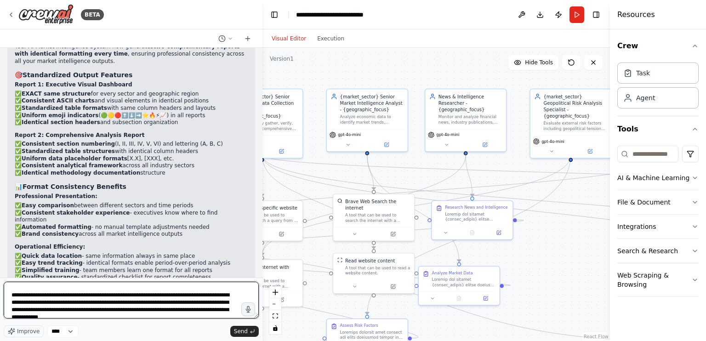
scroll to position [5600, 0]
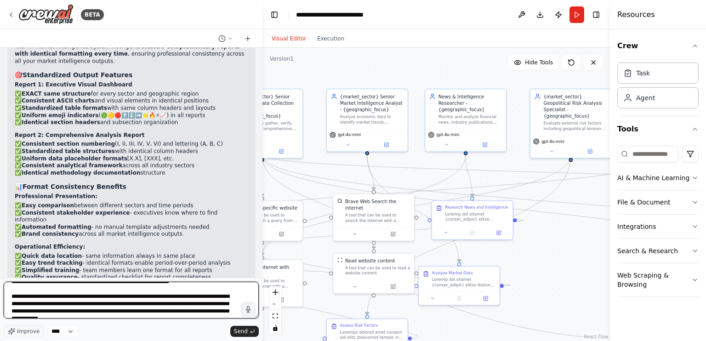
click at [179, 297] on textarea at bounding box center [131, 300] width 255 height 37
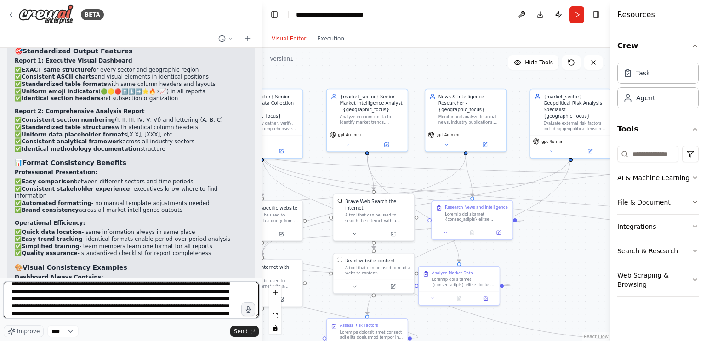
scroll to position [0, 0]
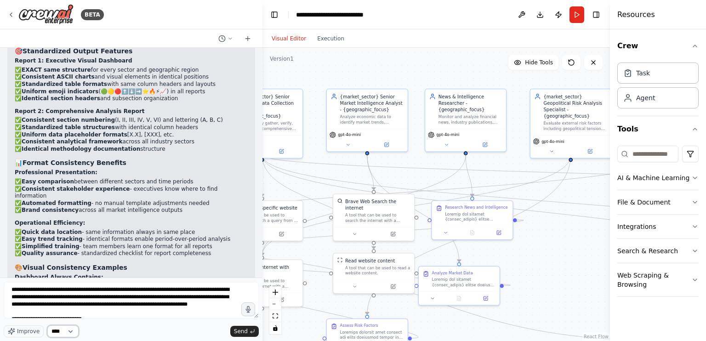
click at [72, 331] on select "****" at bounding box center [62, 332] width 31 height 12
click at [101, 324] on div "Improve **** Send" at bounding box center [131, 310] width 255 height 56
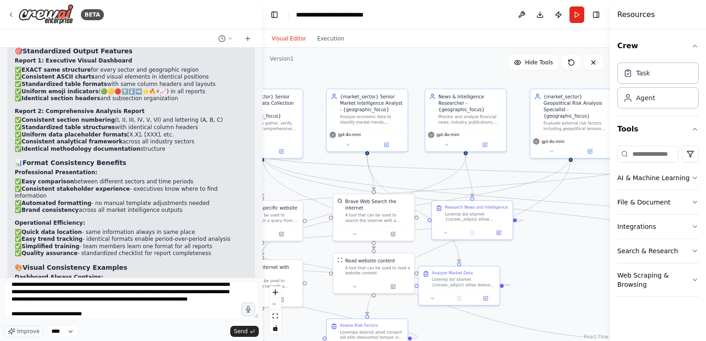
scroll to position [6, 0]
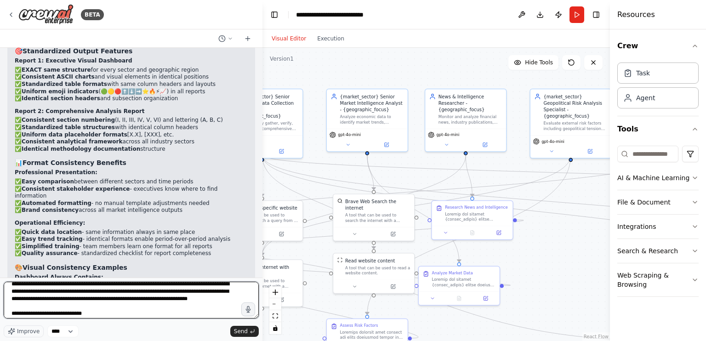
click at [106, 285] on textarea at bounding box center [131, 300] width 255 height 37
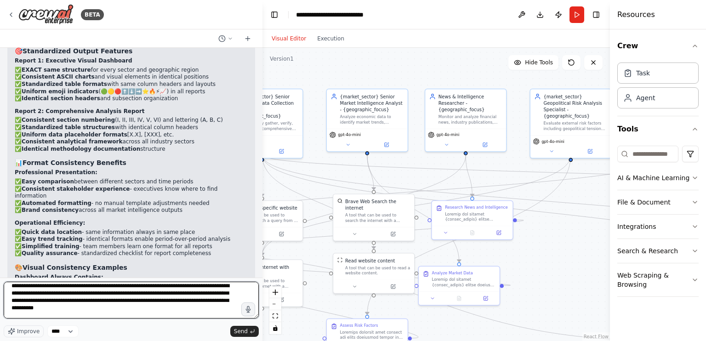
scroll to position [0, 0]
drag, startPoint x: 167, startPoint y: 286, endPoint x: 93, endPoint y: 291, distance: 74.3
click at [93, 291] on textarea at bounding box center [131, 300] width 255 height 37
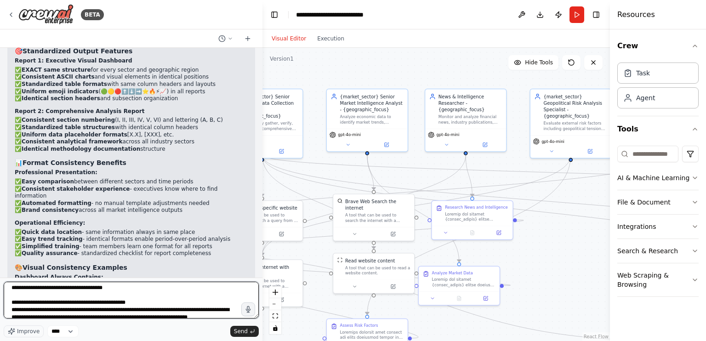
scroll to position [187, 0]
click at [124, 297] on textarea at bounding box center [131, 300] width 255 height 37
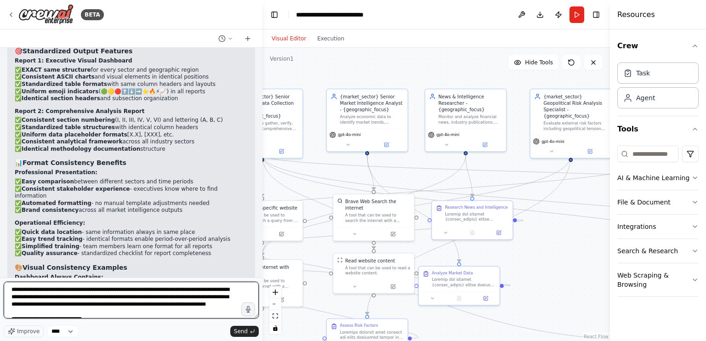
click at [20, 293] on textarea at bounding box center [131, 300] width 255 height 37
click at [143, 291] on textarea at bounding box center [131, 300] width 255 height 37
drag, startPoint x: 112, startPoint y: 298, endPoint x: 41, endPoint y: 298, distance: 70.8
click at [41, 298] on textarea at bounding box center [131, 300] width 255 height 37
click at [96, 288] on textarea at bounding box center [131, 300] width 255 height 37
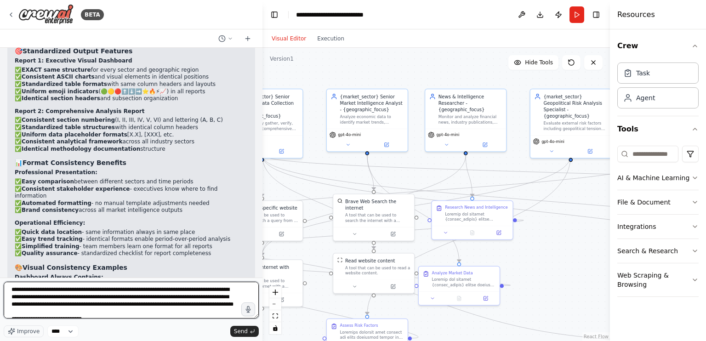
click at [117, 291] on textarea at bounding box center [131, 300] width 255 height 37
click at [133, 289] on textarea at bounding box center [131, 300] width 255 height 37
click at [155, 289] on textarea at bounding box center [131, 300] width 255 height 37
click at [159, 289] on textarea at bounding box center [131, 300] width 255 height 37
type textarea "**********"
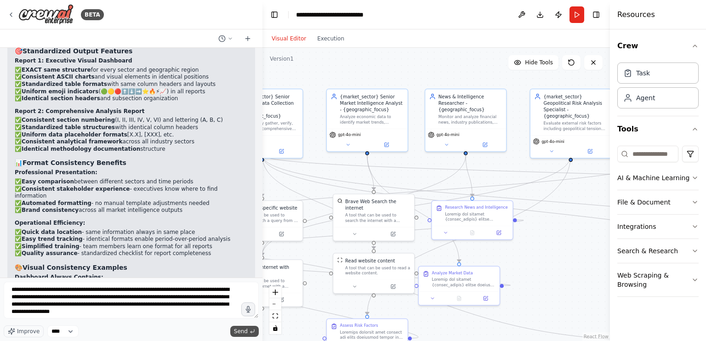
click at [247, 333] on span "Send" at bounding box center [241, 331] width 14 height 7
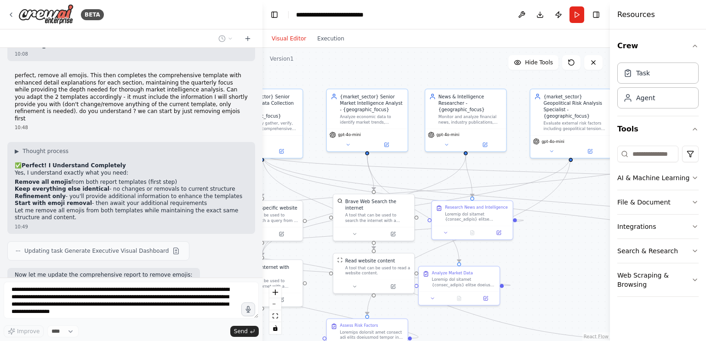
scroll to position [19078, 0]
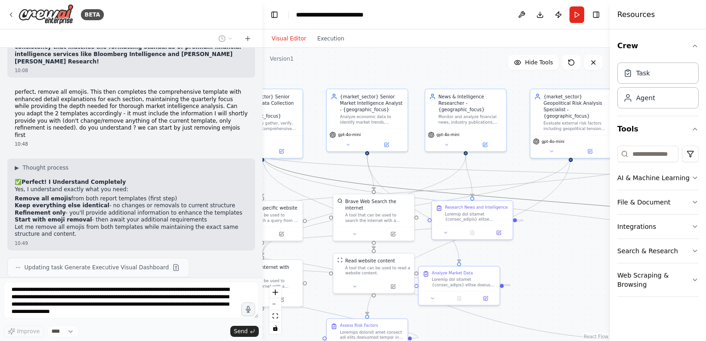
drag, startPoint x: 363, startPoint y: 183, endPoint x: 420, endPoint y: 179, distance: 57.2
click at [420, 179] on div ".deletable-edge-delete-btn { width: 20px; height: 20px; border: 0px solid #ffff…" at bounding box center [437, 194] width 348 height 293
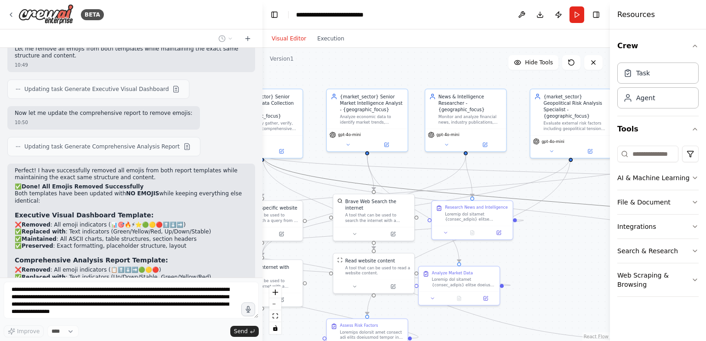
scroll to position [19210, 0]
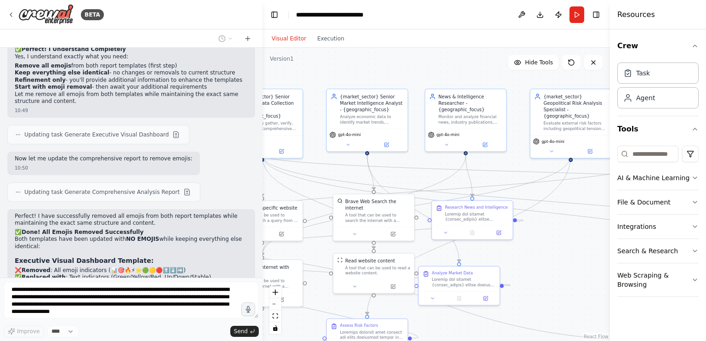
drag, startPoint x: 142, startPoint y: 159, endPoint x: 149, endPoint y: 128, distance: 31.2
drag, startPoint x: 149, startPoint y: 128, endPoint x: 170, endPoint y: 186, distance: 61.5
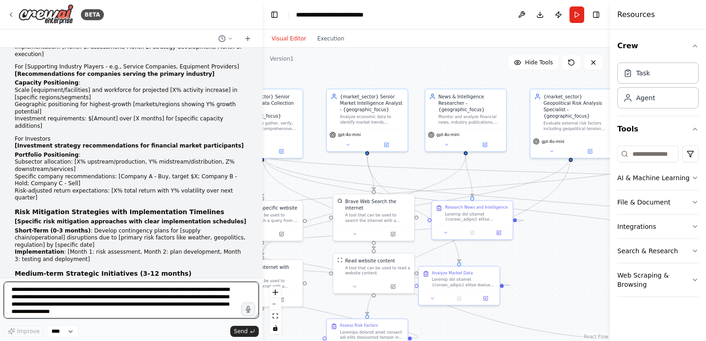
scroll to position [22692, 0]
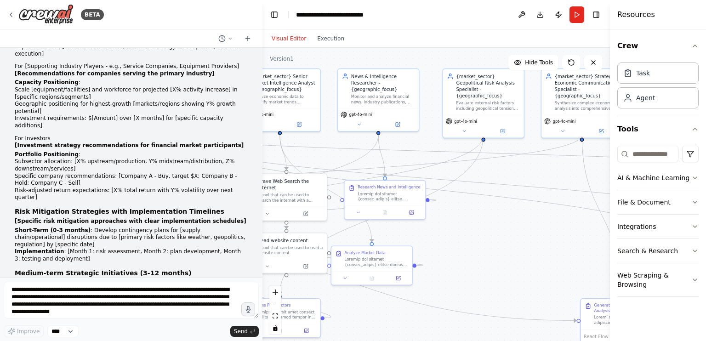
drag, startPoint x: 422, startPoint y: 75, endPoint x: 321, endPoint y: 55, distance: 103.2
click at [321, 55] on div ".deletable-edge-delete-btn { width: 20px; height: 20px; border: 0px solid #ffff…" at bounding box center [437, 194] width 348 height 293
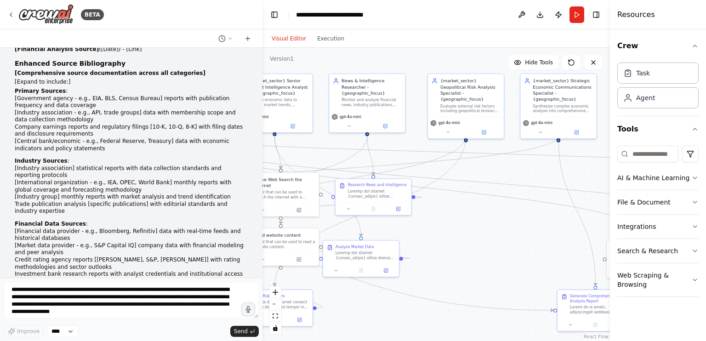
scroll to position [24369, 0]
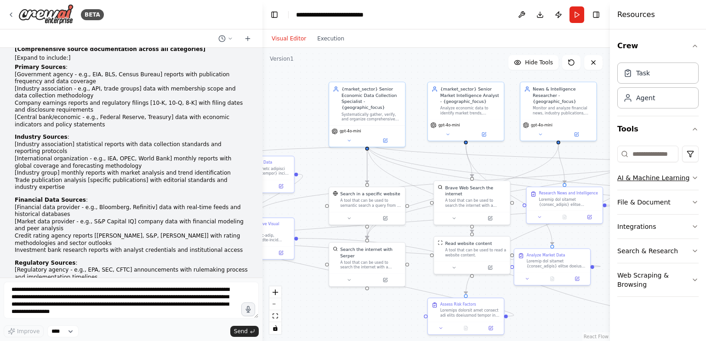
drag, startPoint x: 428, startPoint y: 168, endPoint x: 620, endPoint y: 176, distance: 191.5
click at [620, 176] on div "BETA Create an AI-powered system that generates comprehensive monthly market re…" at bounding box center [353, 170] width 706 height 341
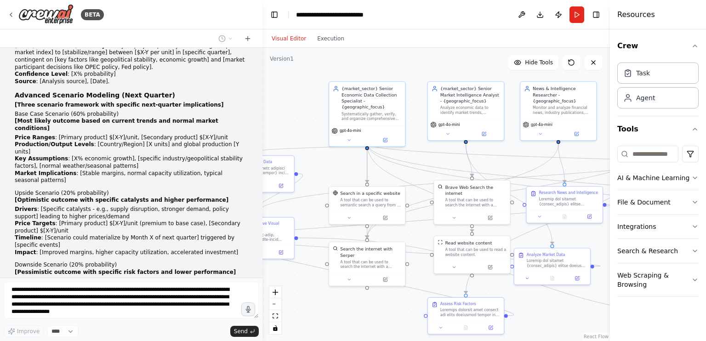
scroll to position [21722, 0]
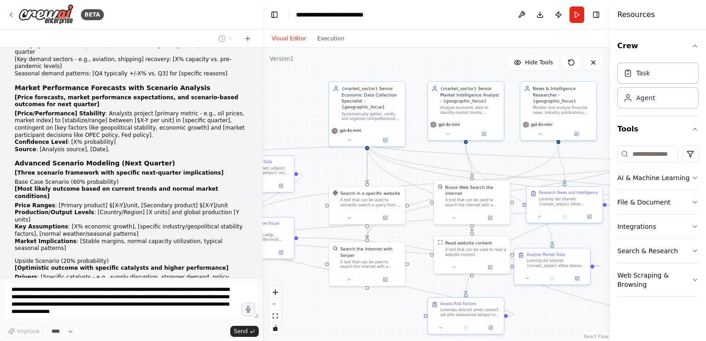
drag, startPoint x: 172, startPoint y: 92, endPoint x: 224, endPoint y: 94, distance: 52.0
drag, startPoint x: 224, startPoint y: 94, endPoint x: 179, endPoint y: 109, distance: 47.7
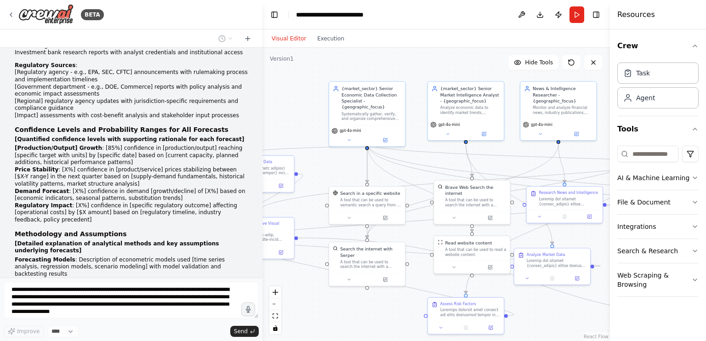
scroll to position [24640, 0]
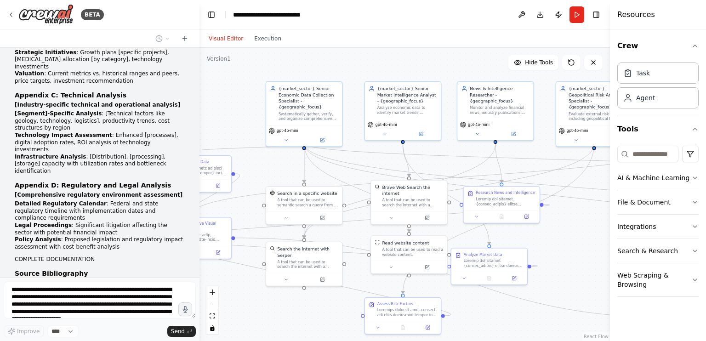
drag, startPoint x: 261, startPoint y: 127, endPoint x: 201, endPoint y: 141, distance: 62.3
click at [201, 141] on div "BETA Create an AI-powered system that generates comprehensive monthly market re…" at bounding box center [353, 170] width 706 height 341
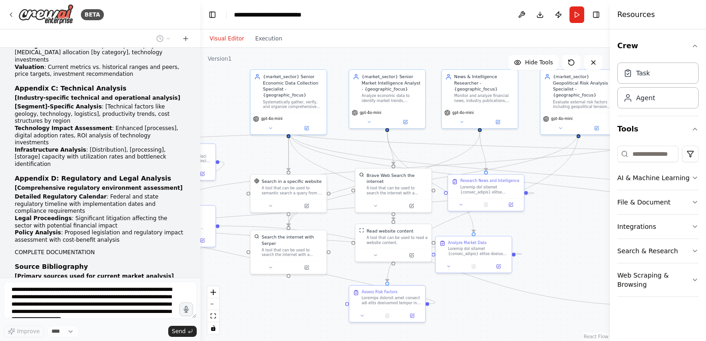
drag, startPoint x: 261, startPoint y: 161, endPoint x: 260, endPoint y: 153, distance: 8.4
click at [260, 153] on div ".deletable-edge-delete-btn { width: 20px; height: 20px; border: 0px solid #ffff…" at bounding box center [406, 194] width 410 height 293
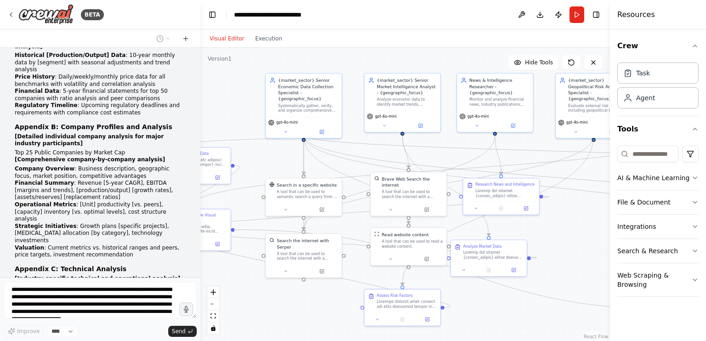
scroll to position [27776, 0]
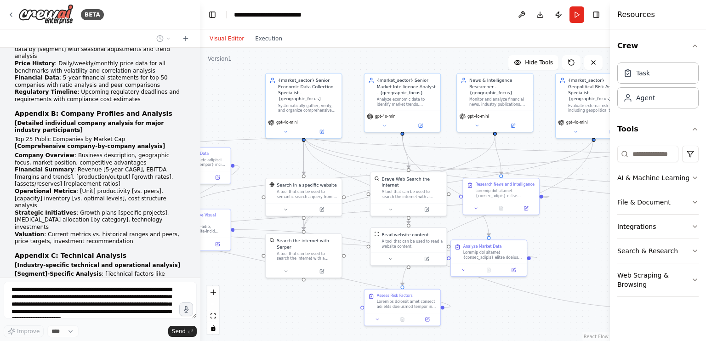
click at [270, 44] on button "Execution" at bounding box center [269, 38] width 38 height 11
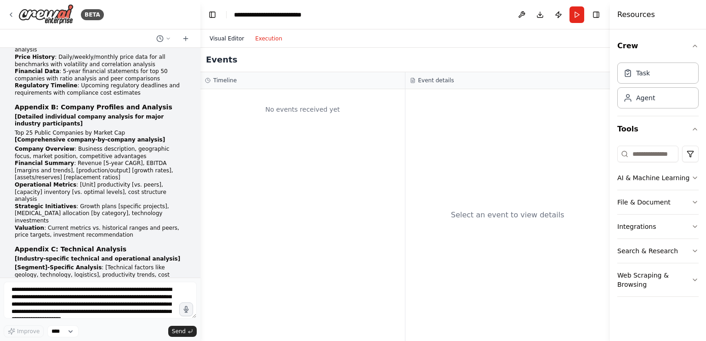
click at [232, 39] on button "Visual Editor" at bounding box center [227, 38] width 46 height 11
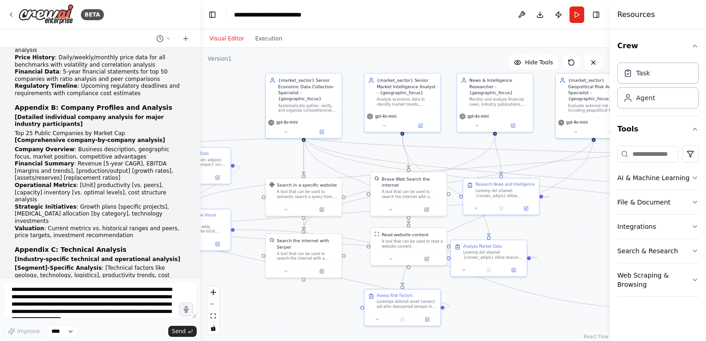
scroll to position [27820, 0]
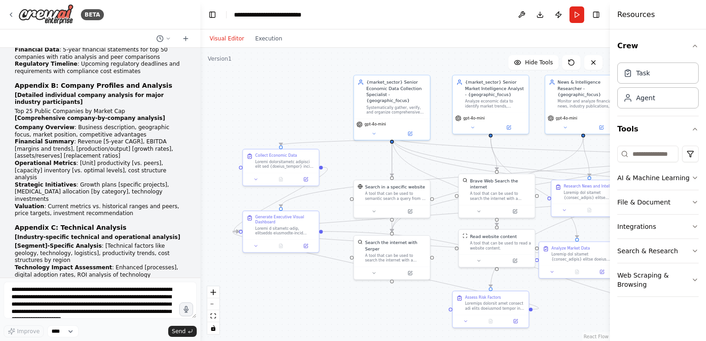
drag, startPoint x: 275, startPoint y: 164, endPoint x: 304, endPoint y: 168, distance: 28.4
click at [304, 168] on div ".deletable-edge-delete-btn { width: 20px; height: 20px; border: 0px solid #ffff…" at bounding box center [406, 194] width 410 height 293
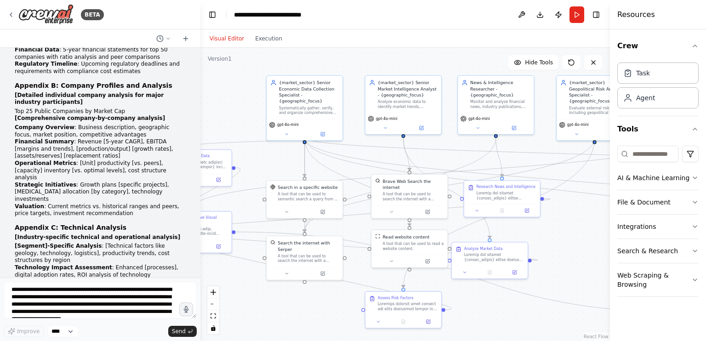
drag, startPoint x: 327, startPoint y: 165, endPoint x: 283, endPoint y: 161, distance: 43.4
click at [283, 161] on div ".deletable-edge-delete-btn { width: 20px; height: 20px; border: 0px solid #ffff…" at bounding box center [406, 194] width 410 height 293
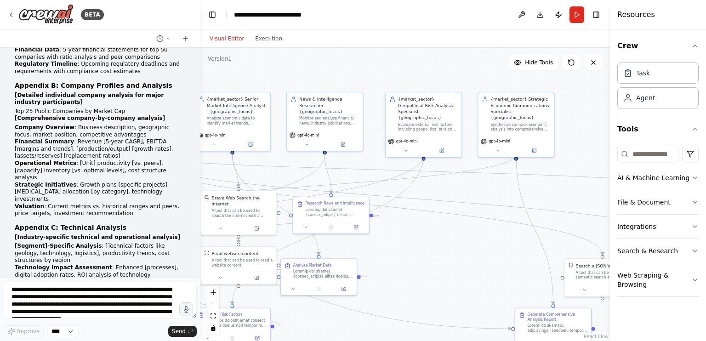
drag, startPoint x: 420, startPoint y: 157, endPoint x: 265, endPoint y: 175, distance: 156.0
click at [265, 175] on div ".deletable-edge-delete-btn { width: 20px; height: 20px; border: 0px solid #ffff…" at bounding box center [406, 194] width 410 height 293
drag, startPoint x: 475, startPoint y: 201, endPoint x: 325, endPoint y: 161, distance: 155.2
click at [175, 86] on div ".deletable-edge-delete-btn { width: 20px; height: 20px; border: 0px solid #ffff…" at bounding box center [175, 86] width 0 height 0
click at [353, 162] on div ".deletable-edge-delete-btn { width: 20px; height: 20px; border: 0px solid #ffff…" at bounding box center [406, 194] width 410 height 293
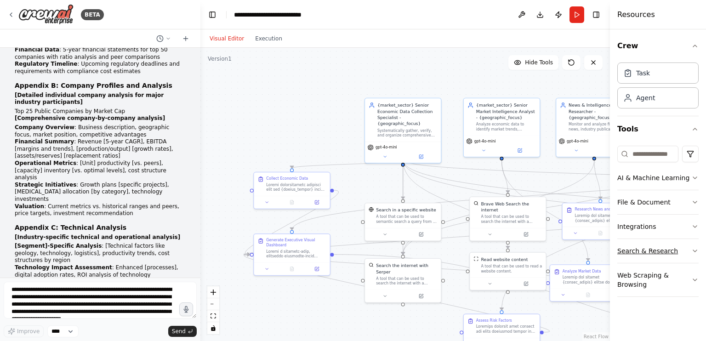
drag, startPoint x: 410, startPoint y: 254, endPoint x: 681, endPoint y: 262, distance: 271.0
click at [681, 262] on div "BETA Create an AI-powered system that generates comprehensive monthly market re…" at bounding box center [353, 170] width 706 height 341
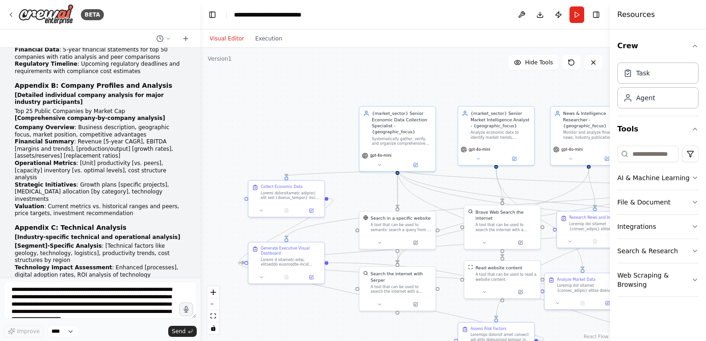
drag, startPoint x: 438, startPoint y: 80, endPoint x: 434, endPoint y: 87, distance: 8.2
click at [434, 87] on div ".deletable-edge-delete-btn { width: 20px; height: 20px; border: 0px solid #ffff…" at bounding box center [406, 194] width 410 height 293
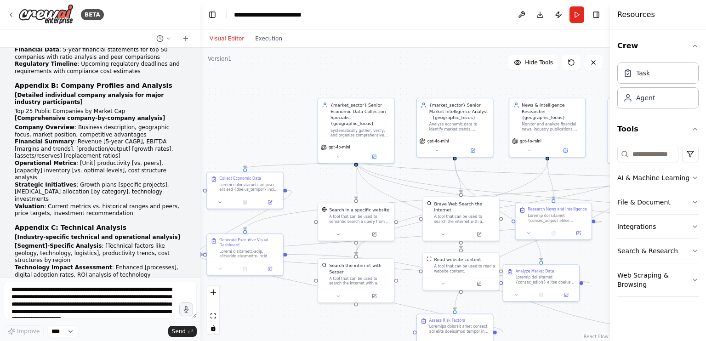
drag, startPoint x: 402, startPoint y: 79, endPoint x: 357, endPoint y: 69, distance: 45.6
click at [357, 69] on div ".deletable-edge-delete-btn { width: 20px; height: 20px; border: 0px solid #ffff…" at bounding box center [406, 194] width 410 height 293
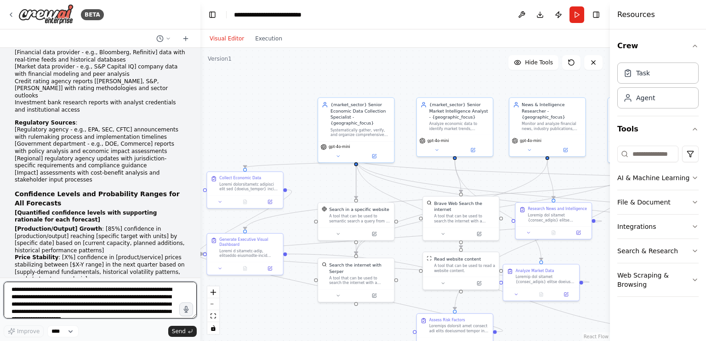
scroll to position [28423, 0]
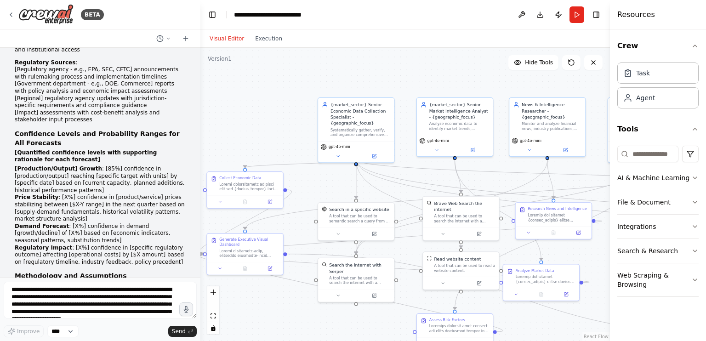
scroll to position [28485, 0]
click at [43, 291] on textarea at bounding box center [100, 300] width 193 height 37
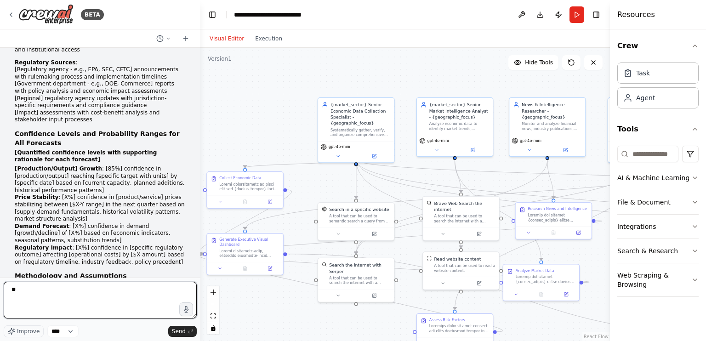
type textarea "*"
click at [120, 293] on textarea "**********" at bounding box center [100, 300] width 193 height 37
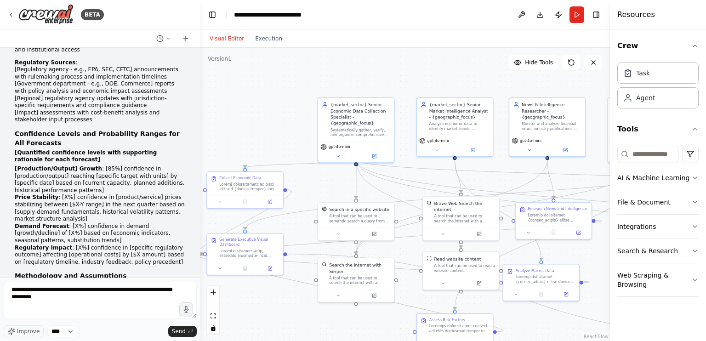
click at [296, 124] on div ".deletable-edge-delete-btn { width: 20px; height: 20px; border: 0px solid #ffff…" at bounding box center [406, 194] width 410 height 293
click at [75, 295] on textarea "**********" at bounding box center [100, 300] width 193 height 37
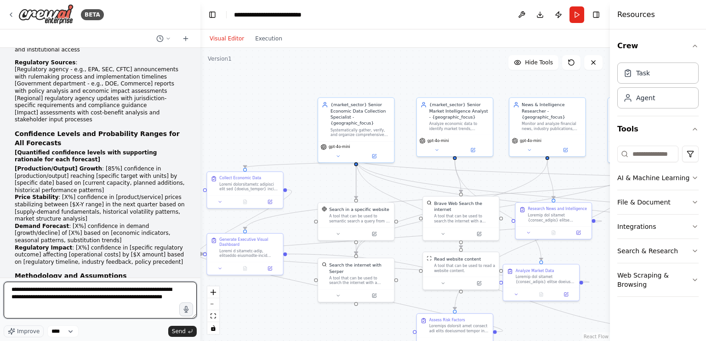
type textarea "**********"
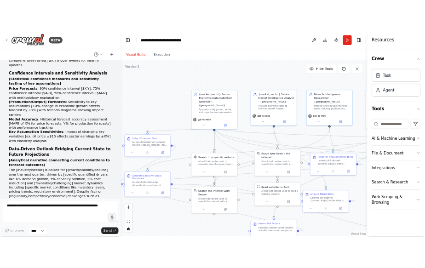
scroll to position [29139, 0]
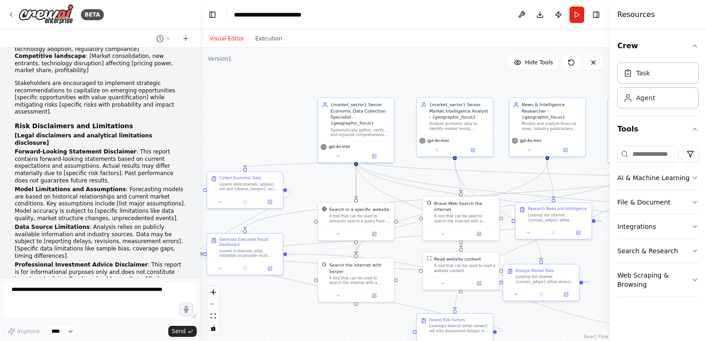
drag, startPoint x: 16, startPoint y: 229, endPoint x: 106, endPoint y: 255, distance: 94.3
copy div "💰 Running Cost Analysis for Market Intelligence Reports Great question! Let me …"
